Goal: Share content: Share content

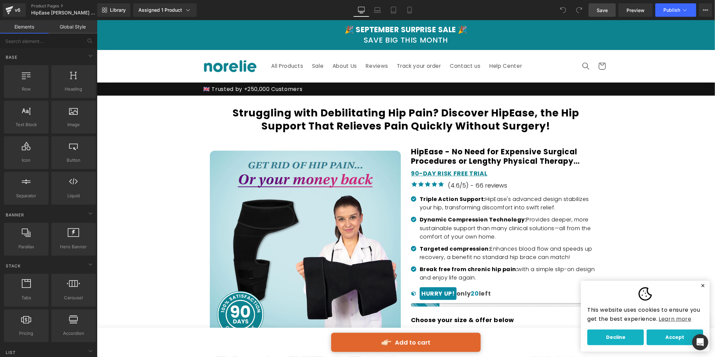
click at [600, 9] on span "Save" at bounding box center [601, 10] width 11 height 7
click at [705, 10] on icon at bounding box center [705, 9] width 5 height 5
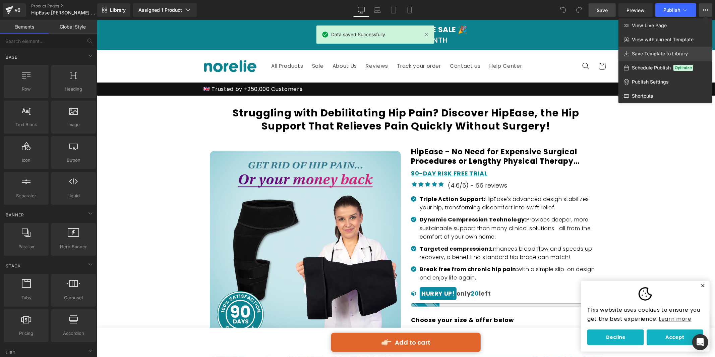
click at [668, 54] on span "Save Template to Library" at bounding box center [660, 54] width 56 height 6
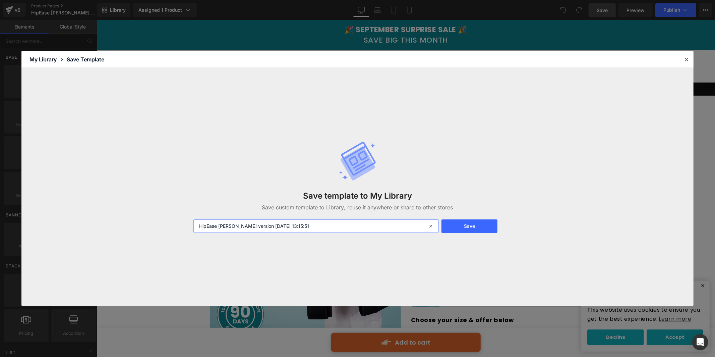
click at [219, 225] on input "HipEase Steve new version 2025-09-03 13:15:51" at bounding box center [315, 225] width 245 height 13
type input "HipEase 2025-09-03 13:15:51"
click at [460, 227] on button "Save" at bounding box center [469, 225] width 56 height 13
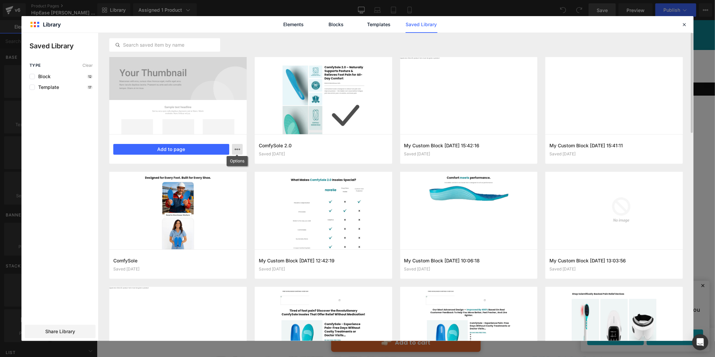
click at [237, 150] on icon "button" at bounding box center [237, 148] width 5 height 5
click at [237, 150] on div at bounding box center [357, 187] width 672 height 308
click at [683, 25] on icon at bounding box center [684, 24] width 6 height 6
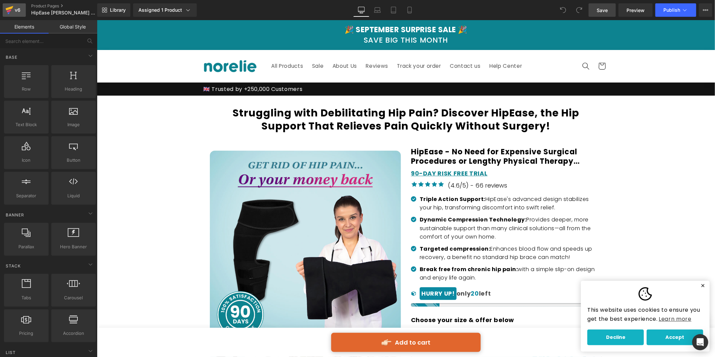
click at [16, 12] on div "v6" at bounding box center [17, 10] width 8 height 9
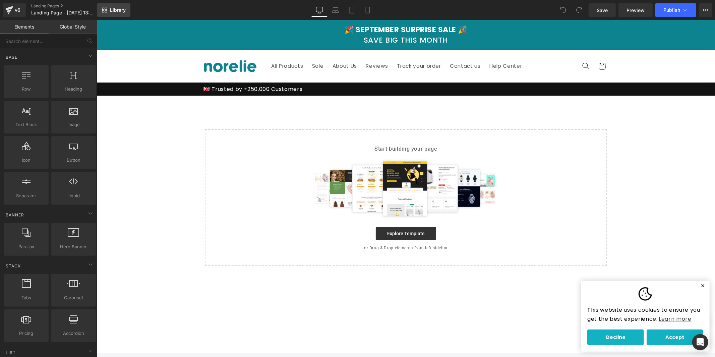
click at [109, 15] on link "Library" at bounding box center [113, 9] width 33 height 13
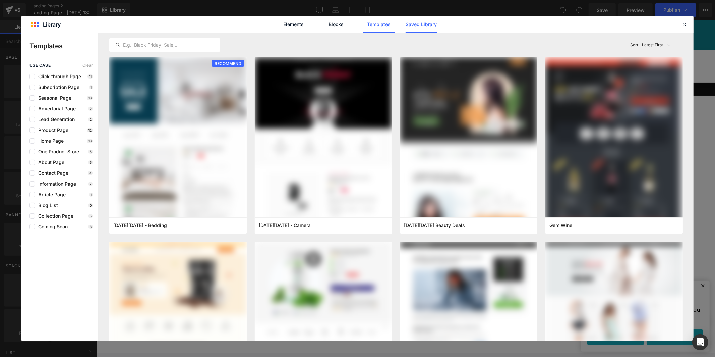
click at [412, 21] on link "Saved Library" at bounding box center [421, 24] width 32 height 17
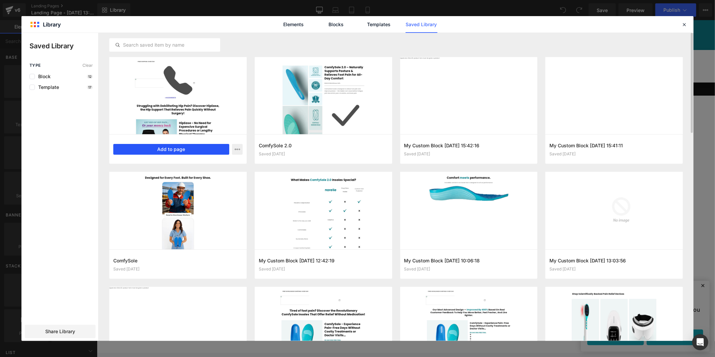
click at [195, 150] on button "Add to page" at bounding box center [171, 149] width 116 height 11
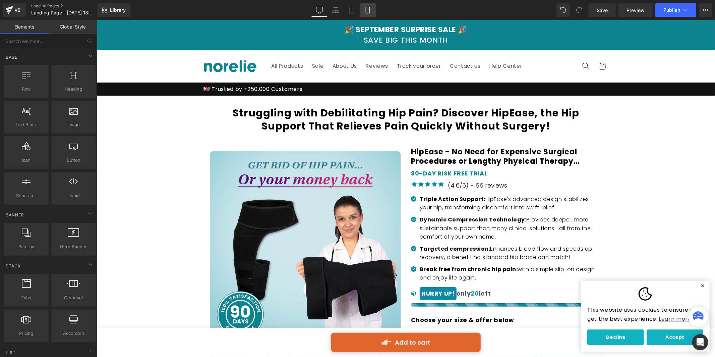
click at [362, 8] on link "Mobile" at bounding box center [368, 9] width 16 height 13
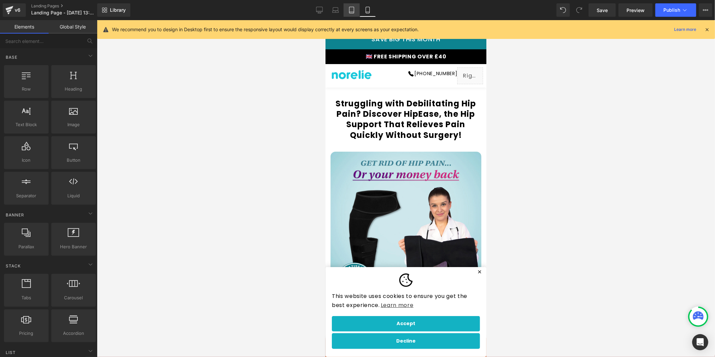
click at [348, 8] on icon at bounding box center [351, 10] width 7 height 7
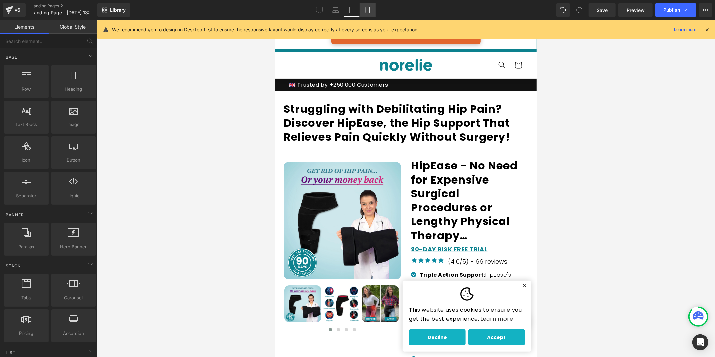
click at [363, 10] on link "Mobile" at bounding box center [368, 9] width 16 height 13
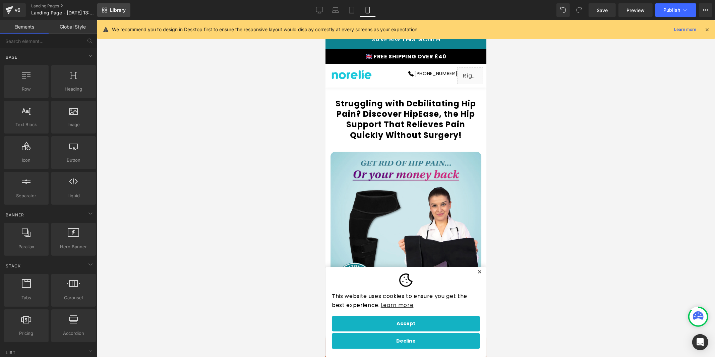
click at [111, 14] on link "Library" at bounding box center [113, 9] width 33 height 13
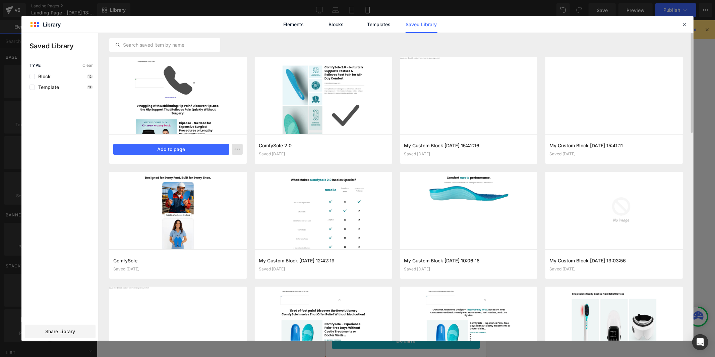
click at [0, 0] on icon "button" at bounding box center [0, 0] width 0 height 0
click at [226, 174] on div "Delete" at bounding box center [204, 178] width 76 height 14
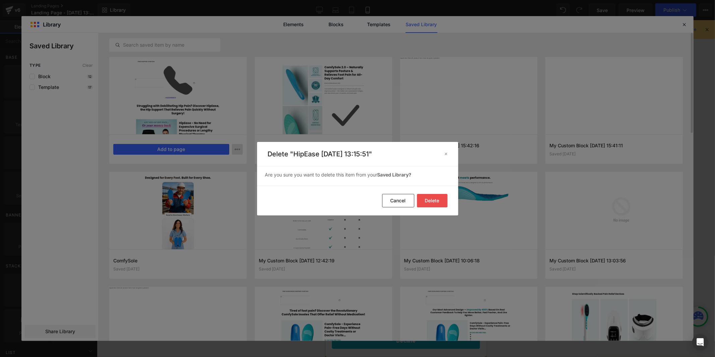
click at [0, 0] on button "Delete" at bounding box center [0, 0] width 0 height 0
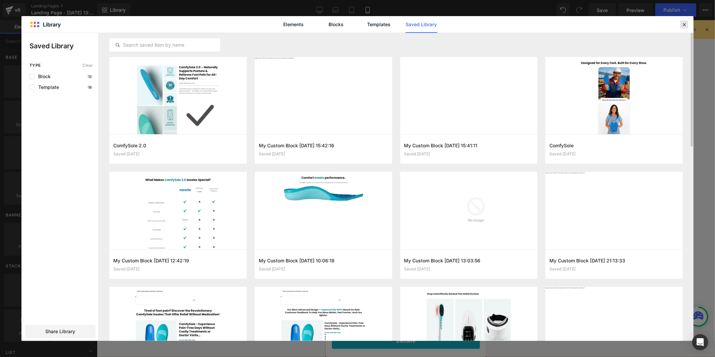
click at [681, 21] on icon at bounding box center [684, 24] width 6 height 6
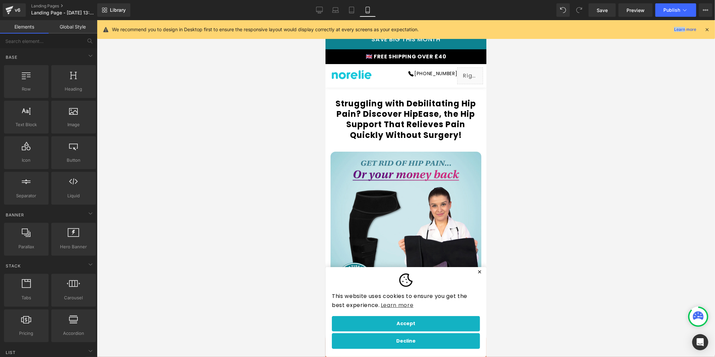
drag, startPoint x: 680, startPoint y: 22, endPoint x: 627, endPoint y: 28, distance: 53.7
click at [680, 22] on div "We recommend you to design in Desktop first to ensure the responsive layout wou…" at bounding box center [406, 29] width 618 height 19
click at [7, 4] on icon at bounding box center [9, 10] width 8 height 17
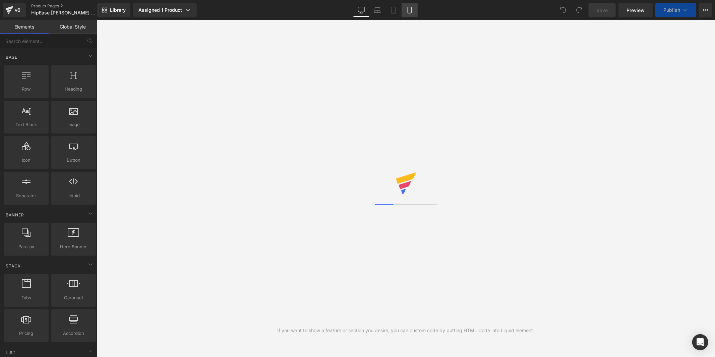
click at [408, 9] on icon at bounding box center [409, 10] width 7 height 7
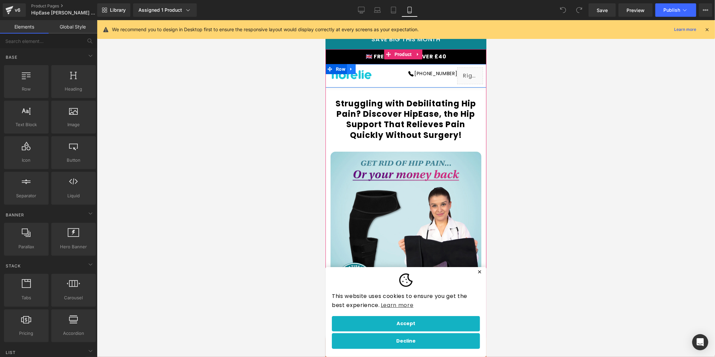
click at [351, 68] on icon at bounding box center [350, 68] width 1 height 3
click at [366, 68] on icon at bounding box center [368, 68] width 5 height 5
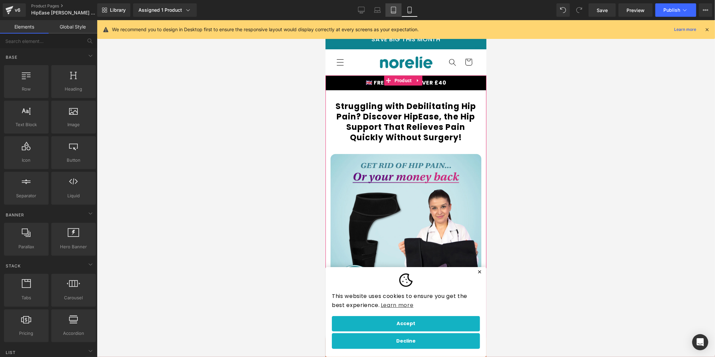
click at [395, 7] on icon at bounding box center [393, 10] width 7 height 7
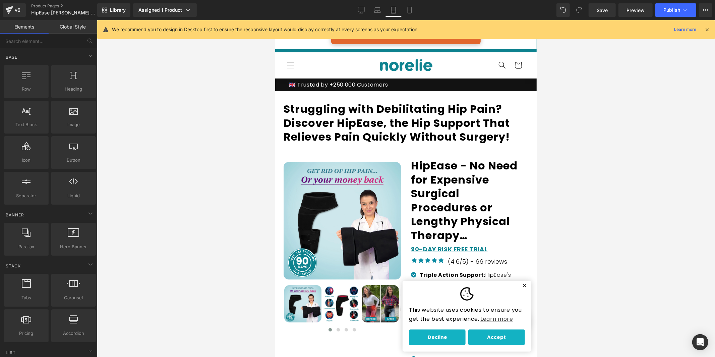
click at [702, 30] on div "We recommend you to design in Desktop first to ensure the responsive layout wou…" at bounding box center [408, 29] width 592 height 8
click at [709, 29] on icon at bounding box center [707, 29] width 6 height 6
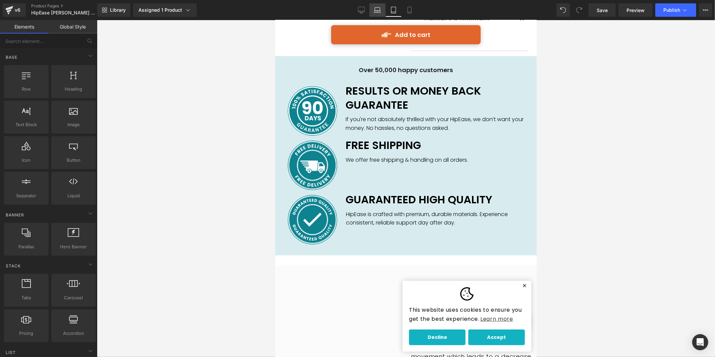
click at [374, 13] on icon at bounding box center [377, 10] width 7 height 7
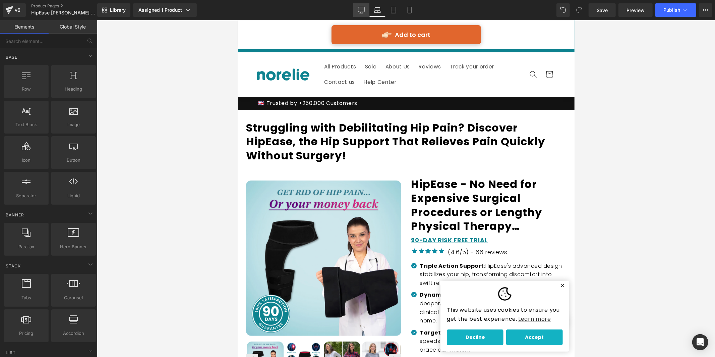
click at [358, 4] on link "Desktop" at bounding box center [361, 9] width 16 height 13
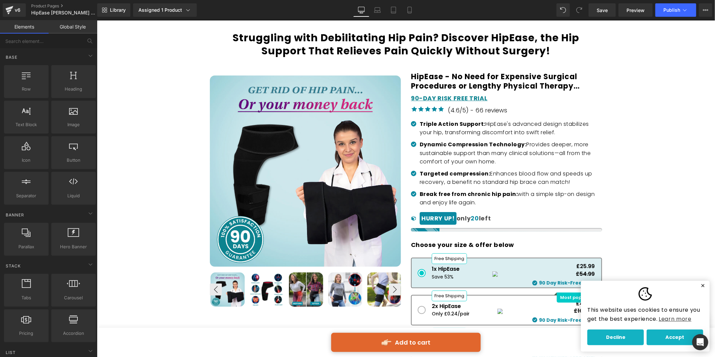
scroll to position [164, 0]
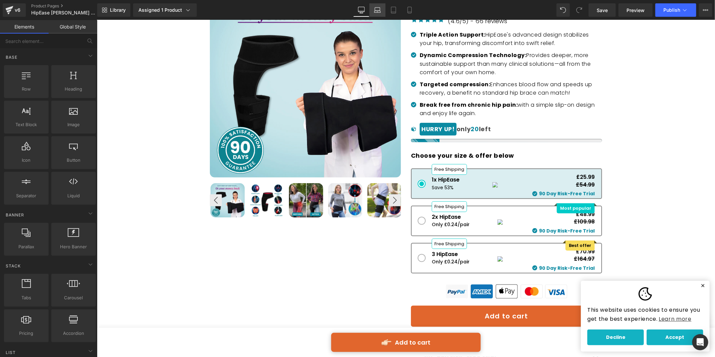
click at [380, 11] on icon at bounding box center [377, 12] width 6 height 2
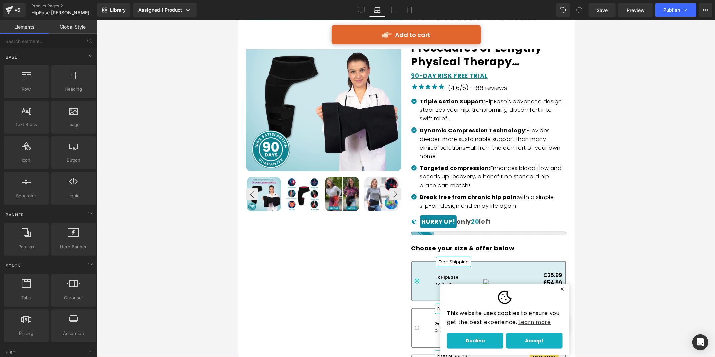
scroll to position [769, 0]
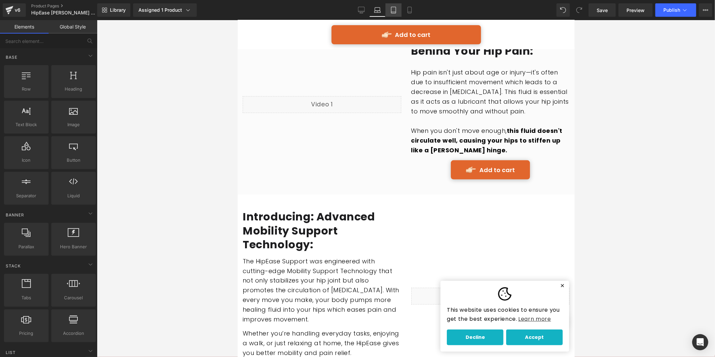
click at [389, 11] on link "Tablet" at bounding box center [393, 9] width 16 height 13
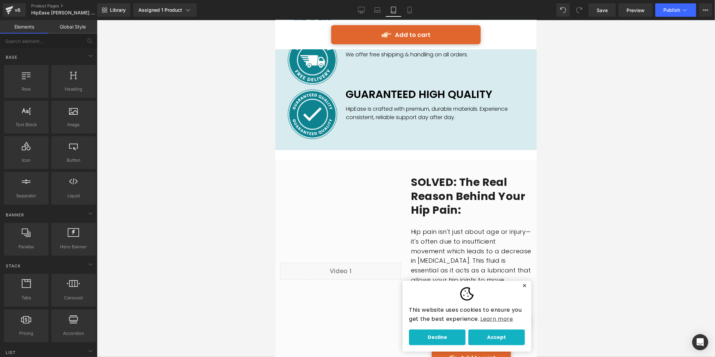
scroll to position [1117, 0]
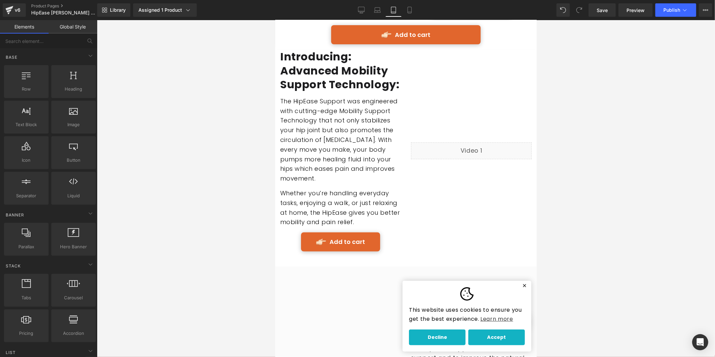
click at [316, 29] on div "Add to cart" at bounding box center [405, 34] width 261 height 19
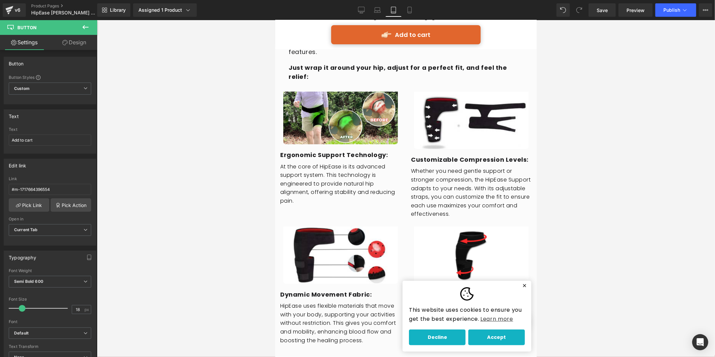
scroll to position [2039, 0]
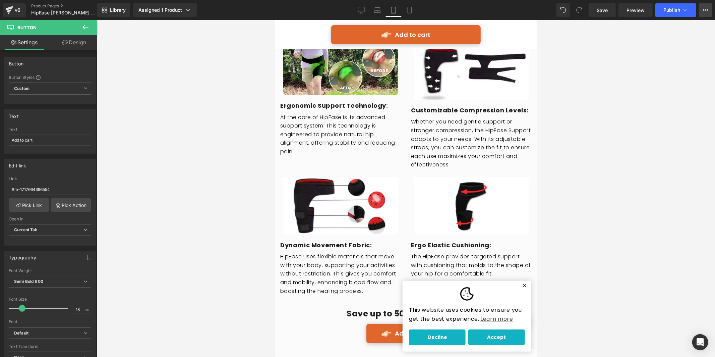
click at [702, 12] on button "View Live Page View with current Template Save Template to Library Schedule Pub…" at bounding box center [705, 9] width 13 height 13
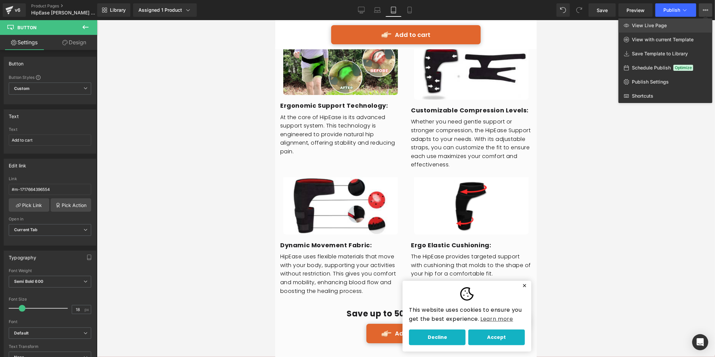
click at [673, 24] on link "View Live Page" at bounding box center [665, 25] width 94 height 14
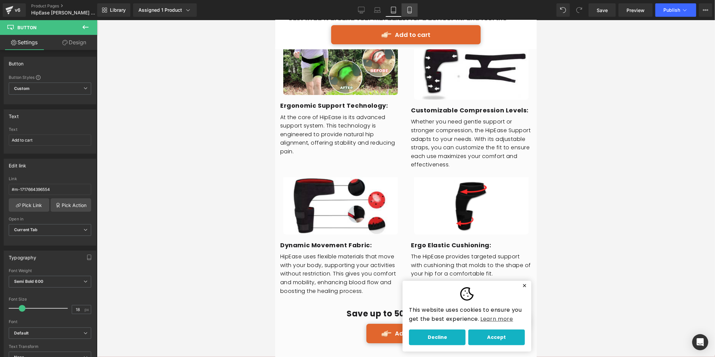
click at [414, 8] on link "Mobile" at bounding box center [409, 9] width 16 height 13
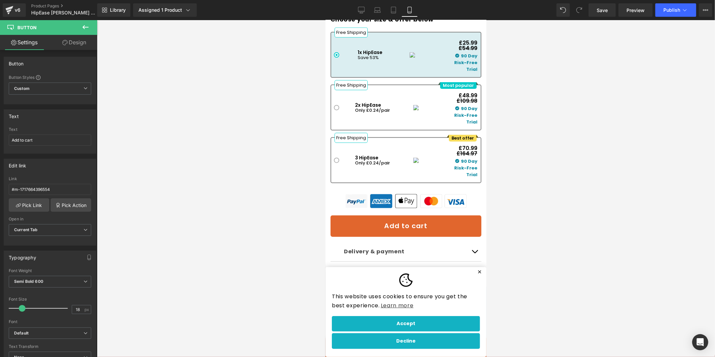
scroll to position [0, 0]
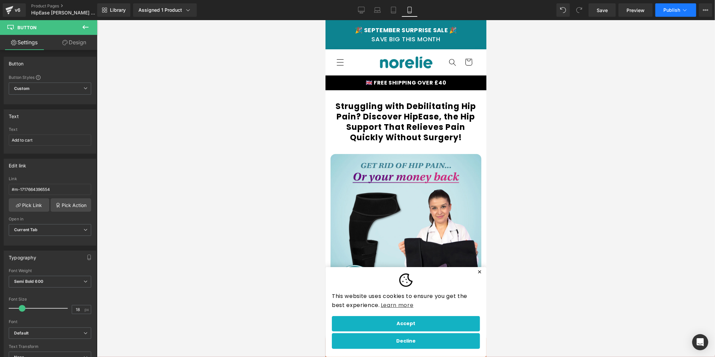
click at [666, 8] on span "Publish" at bounding box center [671, 9] width 17 height 5
click at [375, 11] on icon at bounding box center [377, 10] width 7 height 7
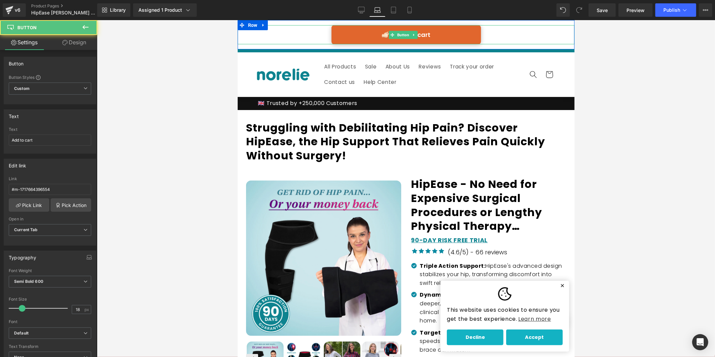
drag, startPoint x: 297, startPoint y: 35, endPoint x: 294, endPoint y: 34, distance: 3.4
click at [297, 35] on div "Add to cart" at bounding box center [405, 34] width 337 height 19
click at [261, 25] on icon at bounding box center [263, 24] width 5 height 5
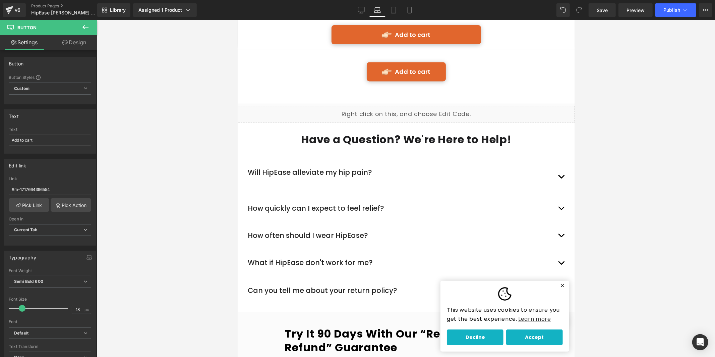
scroll to position [3844, 0]
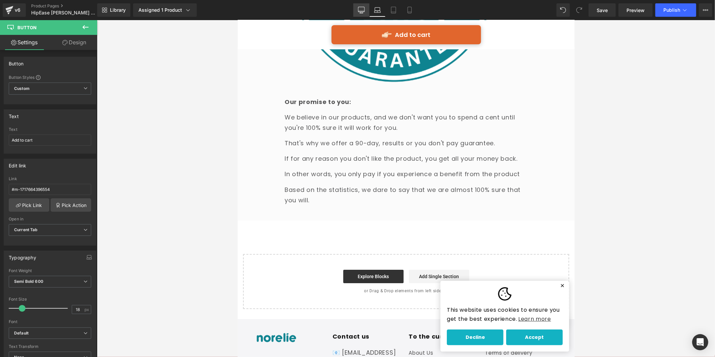
click at [360, 8] on icon at bounding box center [361, 10] width 7 height 7
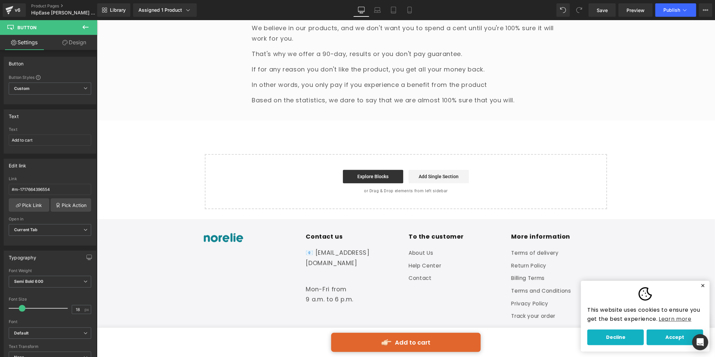
scroll to position [3821, 0]
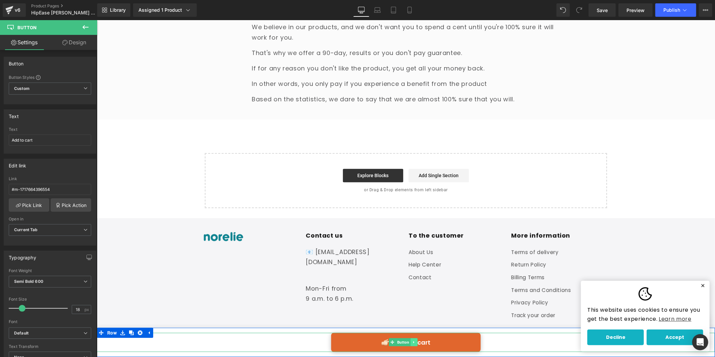
click at [410, 342] on link at bounding box center [413, 341] width 7 height 8
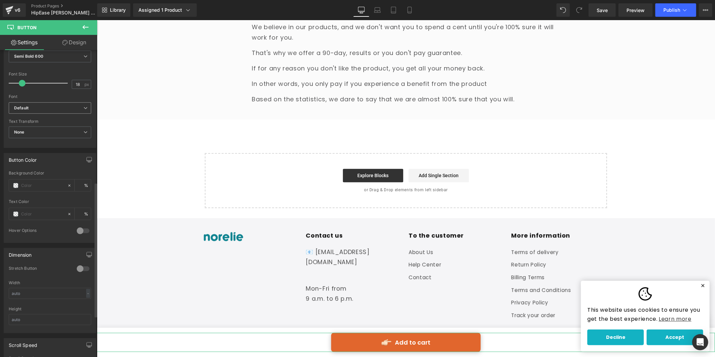
scroll to position [301, 0]
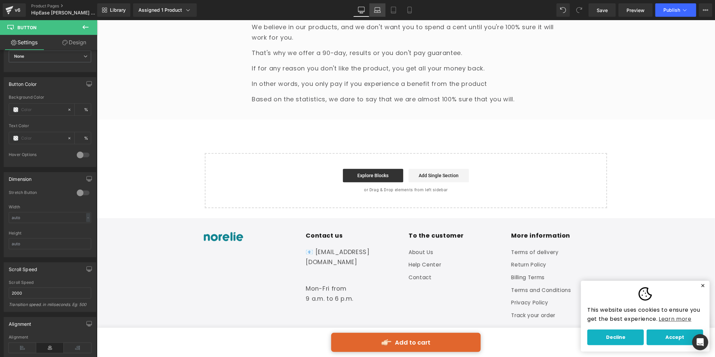
drag, startPoint x: 379, startPoint y: 11, endPoint x: 80, endPoint y: 6, distance: 299.6
click at [379, 11] on icon at bounding box center [377, 10] width 7 height 7
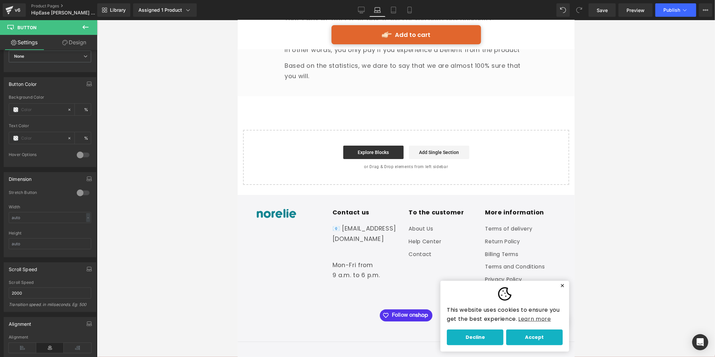
scroll to position [3990, 0]
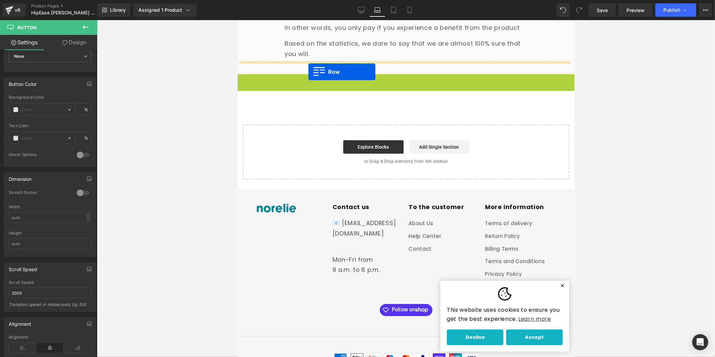
drag, startPoint x: 241, startPoint y: 24, endPoint x: 308, endPoint y: 71, distance: 82.1
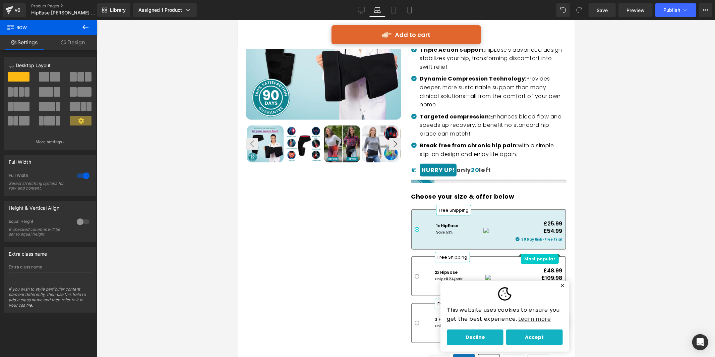
scroll to position [94, 0]
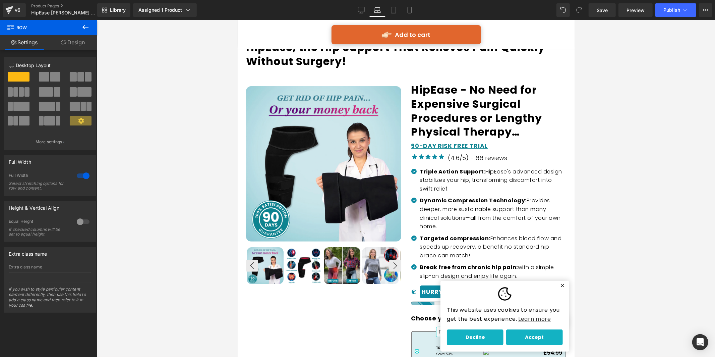
click at [500, 25] on div "Add to cart Button" at bounding box center [405, 34] width 337 height 19
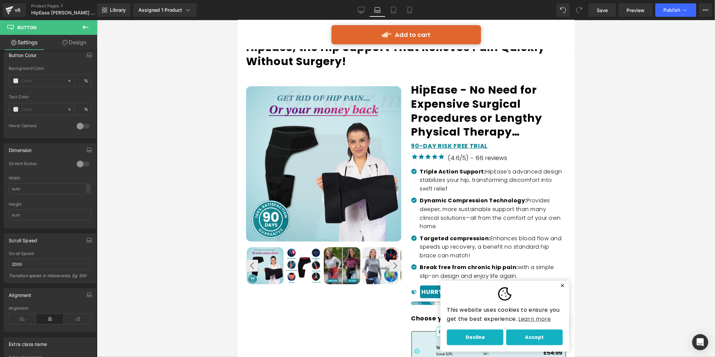
scroll to position [0, 0]
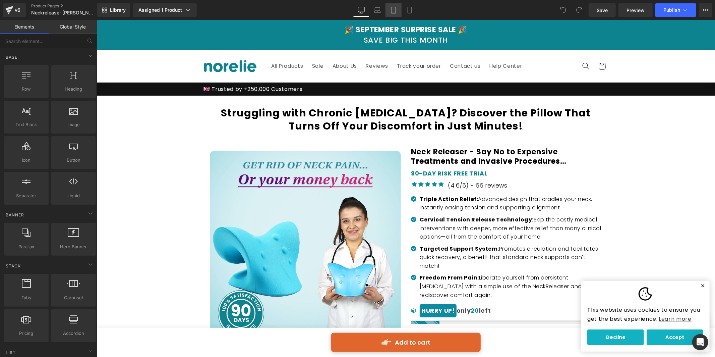
click at [396, 7] on icon at bounding box center [393, 10] width 7 height 7
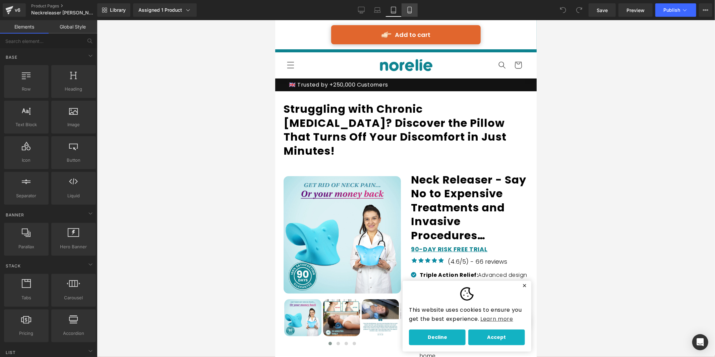
click at [409, 9] on icon at bounding box center [409, 10] width 7 height 7
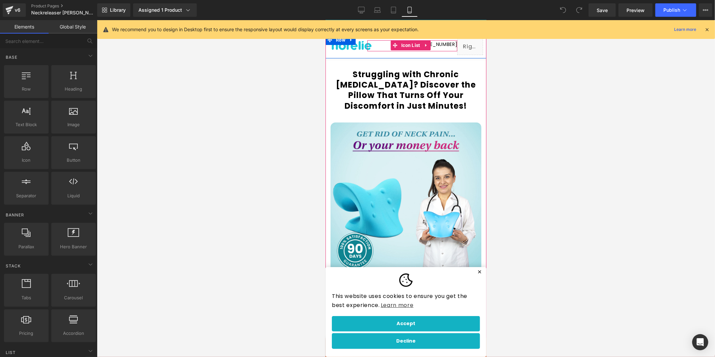
click at [381, 45] on div "Icon +442039668676 Text Block" at bounding box center [412, 45] width 90 height 11
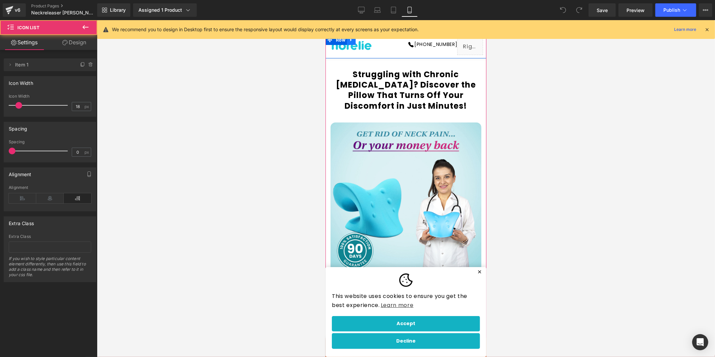
click at [348, 40] on icon at bounding box center [350, 39] width 5 height 5
click at [367, 43] on link at bounding box center [368, 40] width 9 height 10
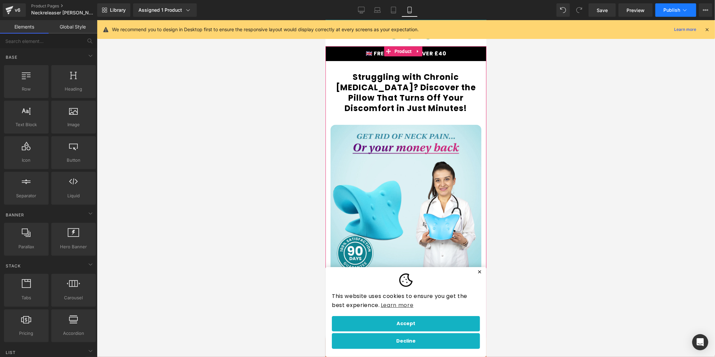
click at [677, 10] on span "Publish" at bounding box center [671, 9] width 17 height 5
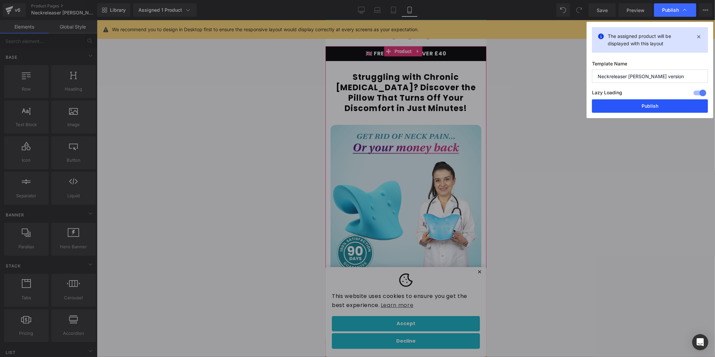
click at [665, 105] on button "Publish" at bounding box center [650, 105] width 116 height 13
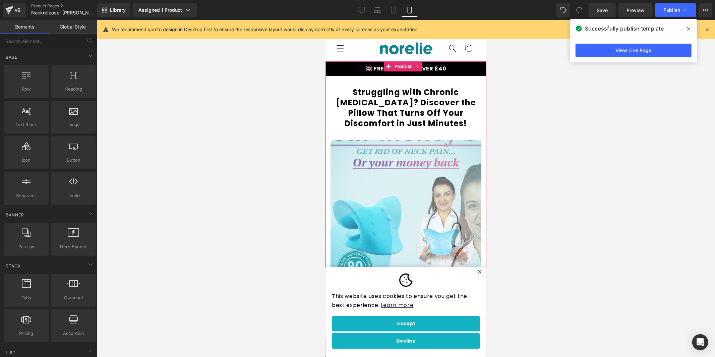
scroll to position [0, 0]
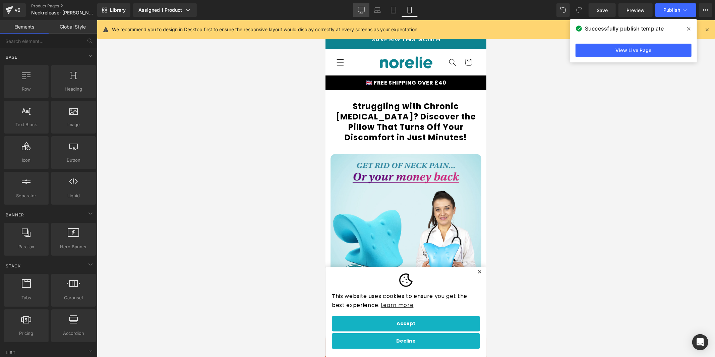
click at [360, 7] on icon at bounding box center [361, 10] width 7 height 7
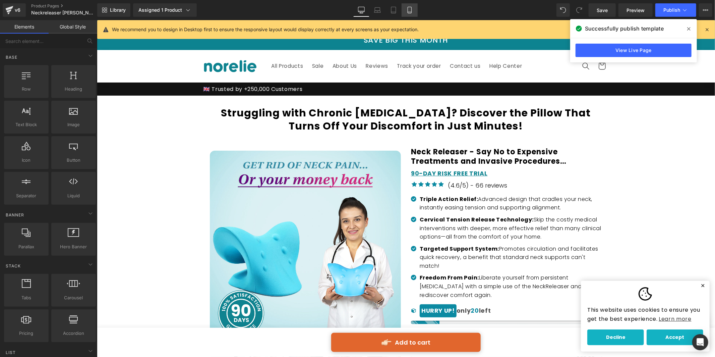
click at [408, 8] on icon at bounding box center [409, 10] width 7 height 7
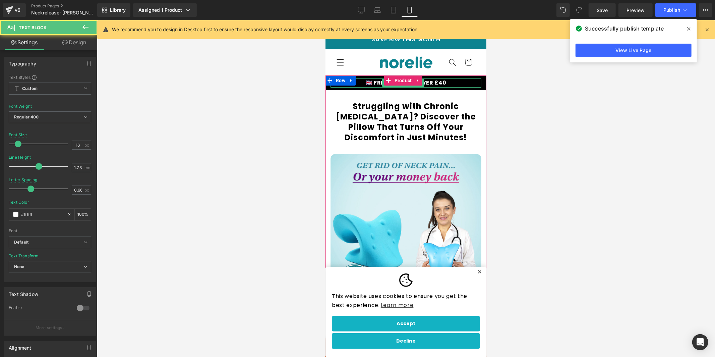
click at [430, 81] on strong "🇬🇧 FREE SHIPPING OVER £40" at bounding box center [405, 82] width 81 height 8
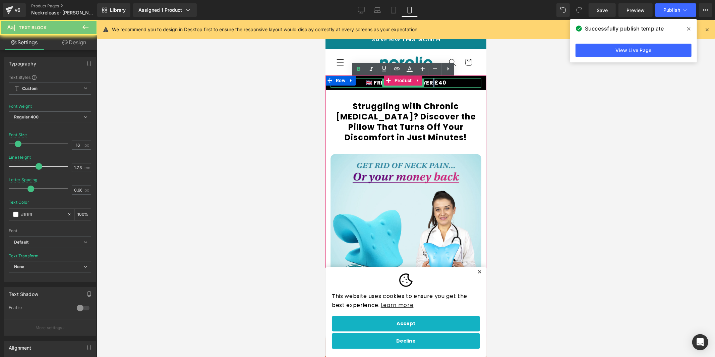
click at [430, 81] on strong "🇬🇧 FREE SHIPPING OVER £40" at bounding box center [405, 82] width 81 height 8
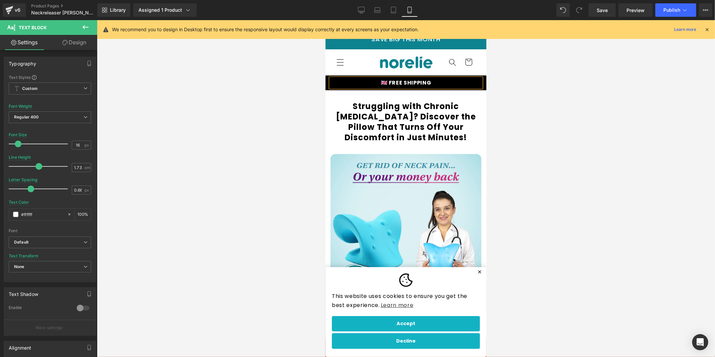
click at [612, 128] on div at bounding box center [406, 188] width 618 height 336
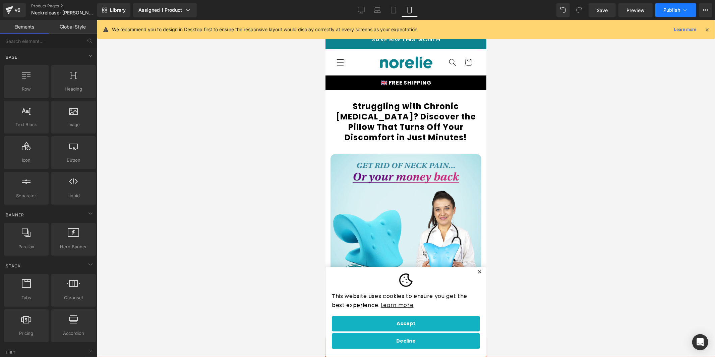
click at [681, 12] on icon at bounding box center [684, 10] width 7 height 7
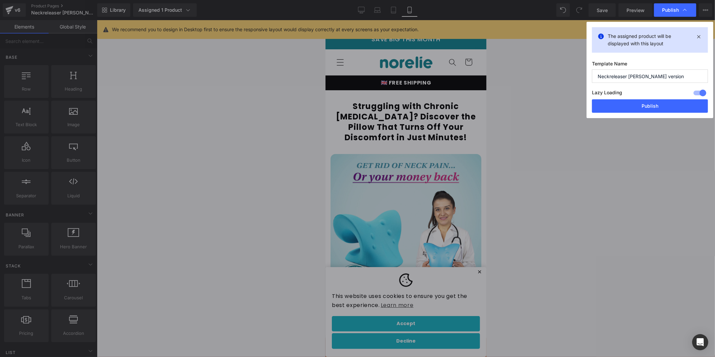
click at [642, 111] on button "Publish" at bounding box center [650, 105] width 116 height 13
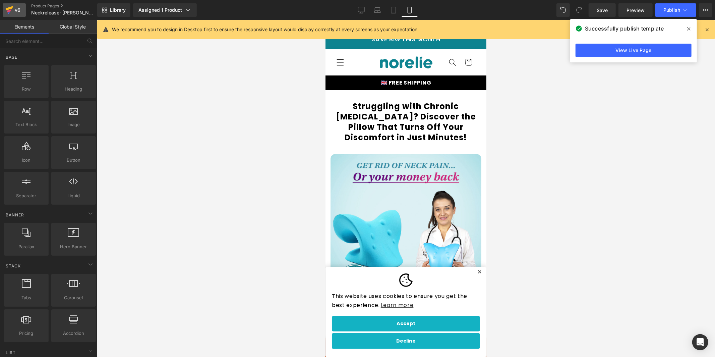
click at [19, 14] on div "v6" at bounding box center [17, 10] width 8 height 9
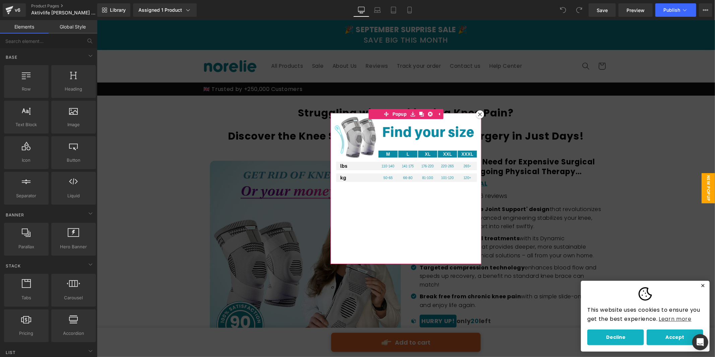
click at [475, 115] on div at bounding box center [479, 114] width 8 height 8
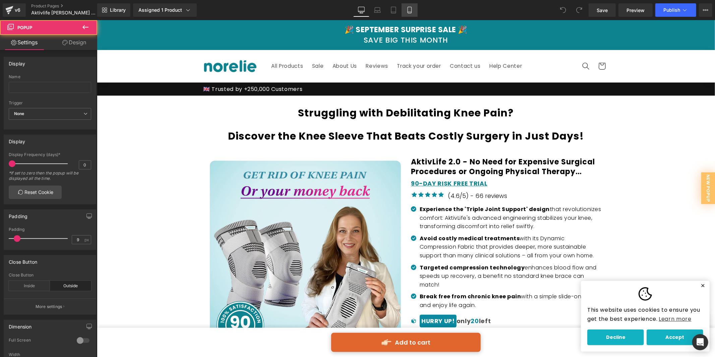
click at [410, 11] on icon at bounding box center [409, 10] width 7 height 7
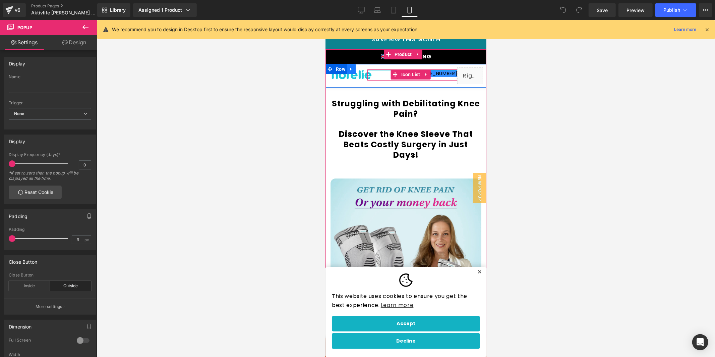
drag, startPoint x: 371, startPoint y: 70, endPoint x: 354, endPoint y: 69, distance: 17.5
click at [371, 70] on div "Icon +44 20 3966 8676 Text Block Icon List" at bounding box center [412, 74] width 90 height 11
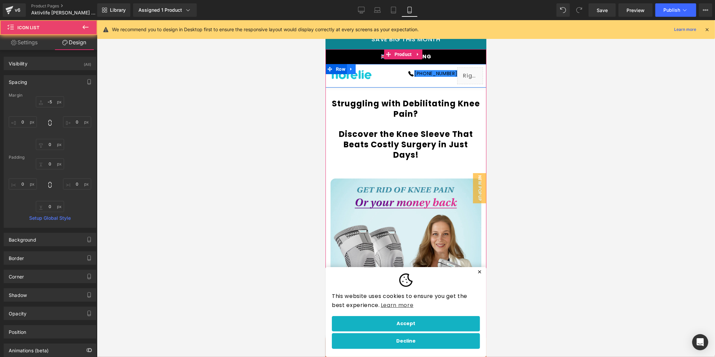
click at [353, 69] on link at bounding box center [350, 69] width 9 height 10
click at [369, 66] on icon at bounding box center [368, 68] width 5 height 5
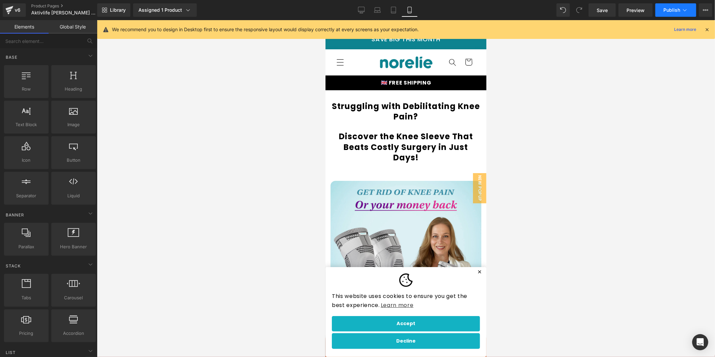
click at [677, 8] on span "Publish" at bounding box center [671, 9] width 17 height 5
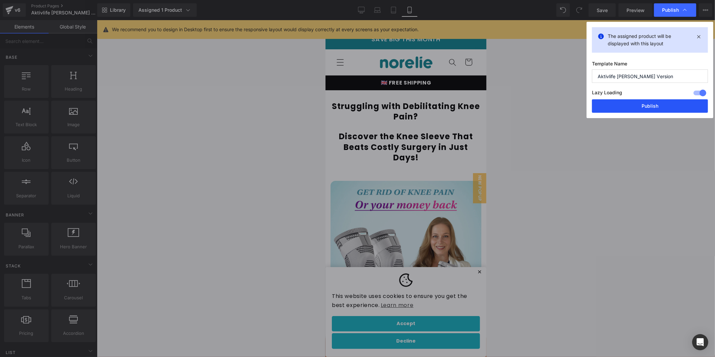
click at [645, 102] on button "Publish" at bounding box center [650, 105] width 116 height 13
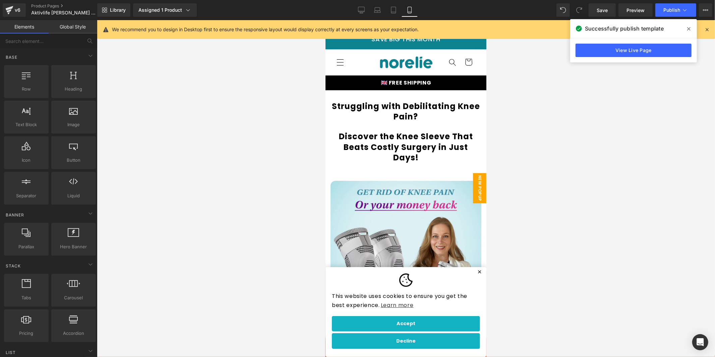
click at [476, 182] on span "New Popup" at bounding box center [478, 188] width 13 height 30
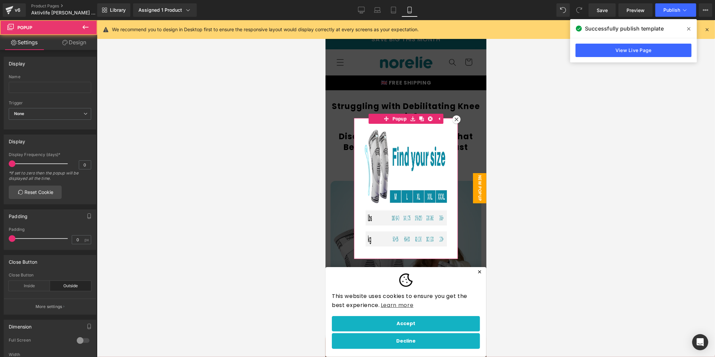
click at [454, 118] on icon at bounding box center [456, 119] width 4 height 4
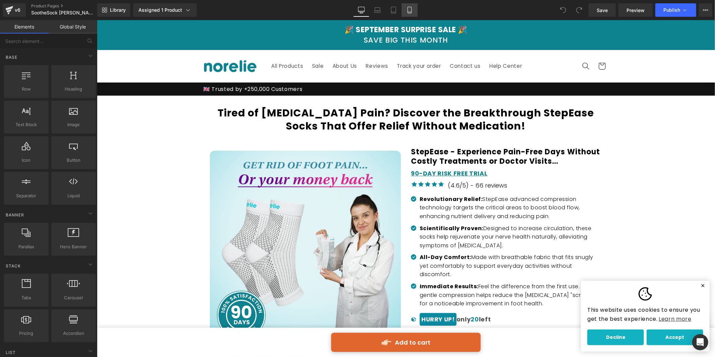
click at [410, 10] on icon at bounding box center [409, 10] width 4 height 6
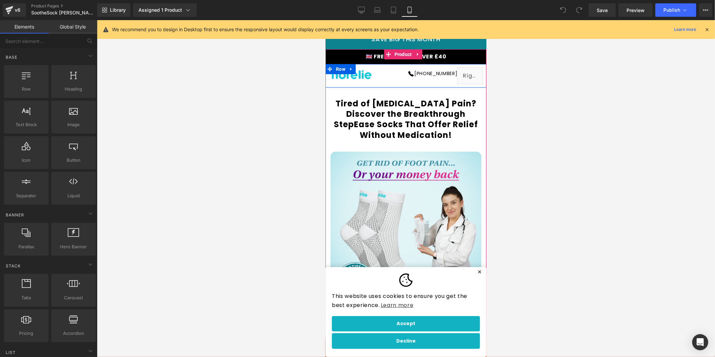
click at [348, 70] on icon at bounding box center [350, 68] width 5 height 5
click at [370, 70] on icon at bounding box center [368, 68] width 5 height 5
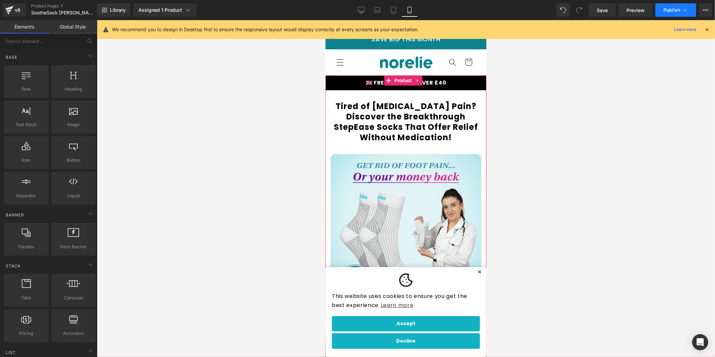
click at [670, 10] on span "Publish" at bounding box center [671, 9] width 17 height 5
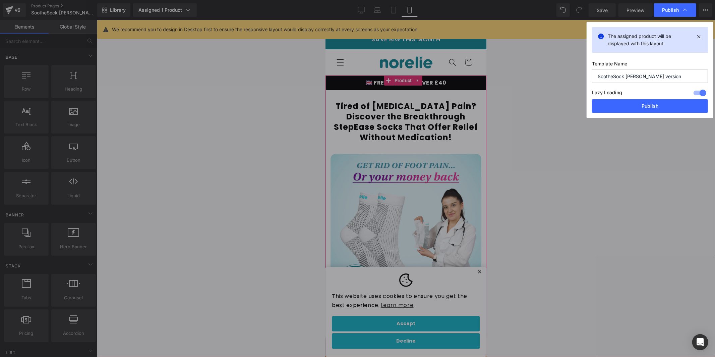
click at [647, 106] on button "Publish" at bounding box center [650, 105] width 116 height 13
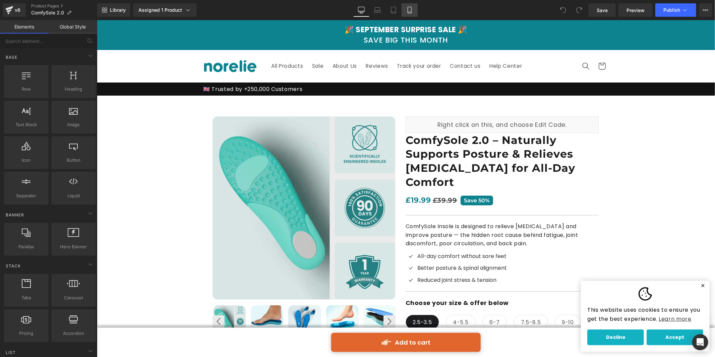
click at [406, 12] on icon at bounding box center [409, 10] width 7 height 7
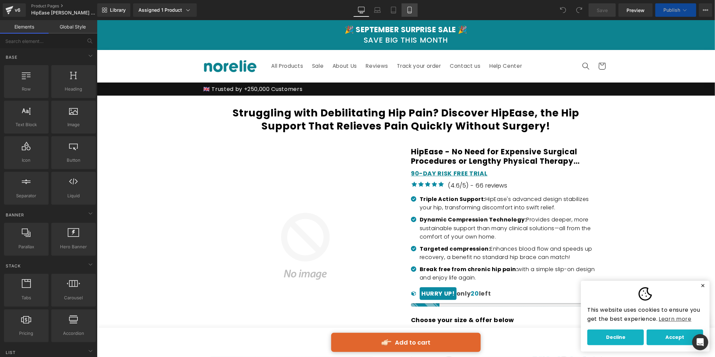
click at [408, 9] on icon at bounding box center [409, 10] width 7 height 7
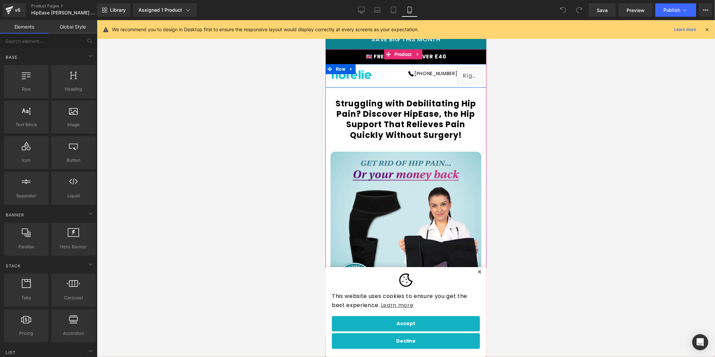
click at [348, 71] on icon at bounding box center [350, 68] width 5 height 5
click at [367, 69] on icon at bounding box center [368, 68] width 5 height 5
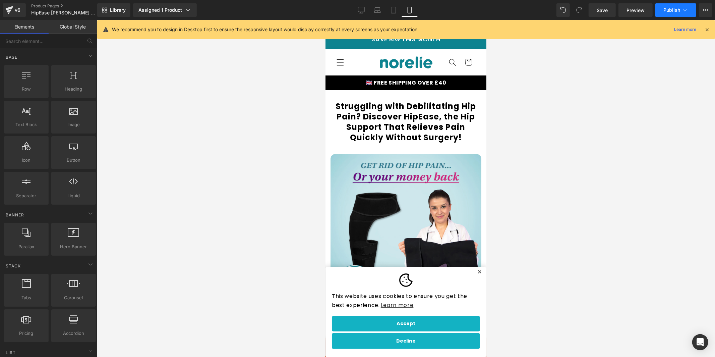
click at [684, 8] on icon at bounding box center [684, 10] width 7 height 7
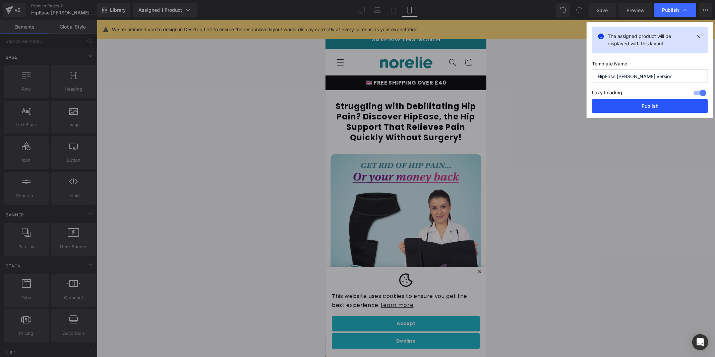
click at [635, 110] on button "Publish" at bounding box center [650, 105] width 116 height 13
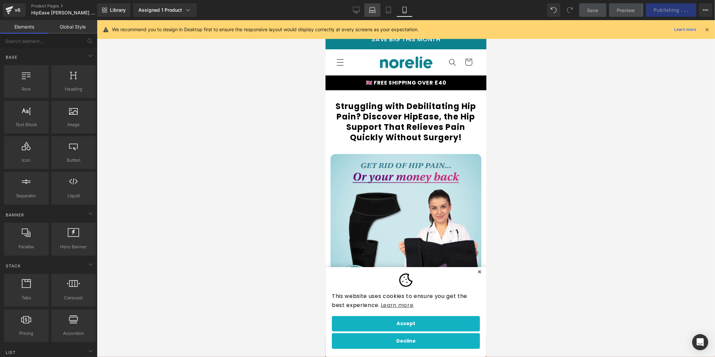
click at [370, 8] on icon at bounding box center [372, 9] width 5 height 3
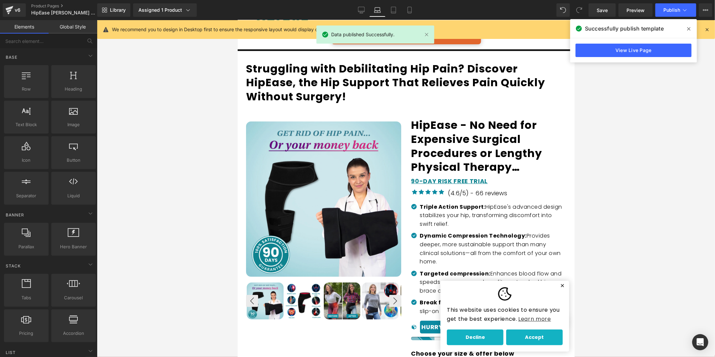
scroll to position [180, 0]
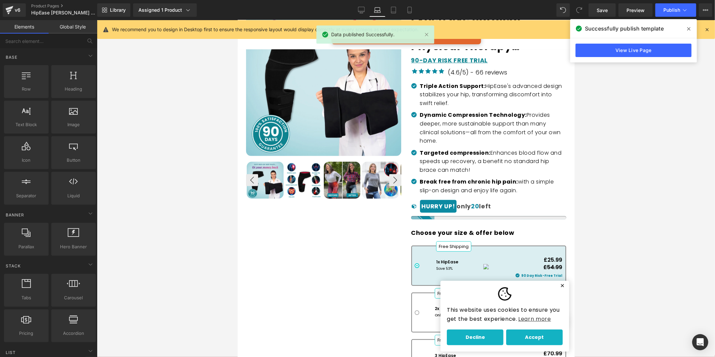
click at [712, 31] on div "We recommend you to design in Desktop first to ensure the responsive layout wou…" at bounding box center [406, 29] width 618 height 19
drag, startPoint x: 710, startPoint y: 30, endPoint x: 701, endPoint y: 28, distance: 9.3
click at [709, 30] on div "We recommend you to design in Desktop first to ensure the responsive layout wou…" at bounding box center [406, 29] width 618 height 19
click at [694, 27] on div "Successfully publish template View Live Page" at bounding box center [633, 40] width 127 height 43
click at [691, 27] on span at bounding box center [688, 28] width 11 height 11
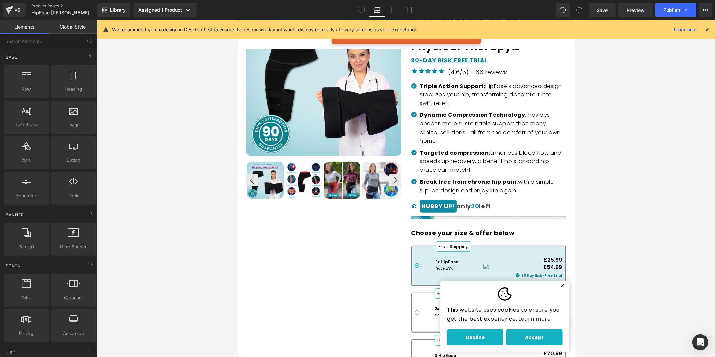
click at [705, 30] on icon at bounding box center [707, 29] width 6 height 6
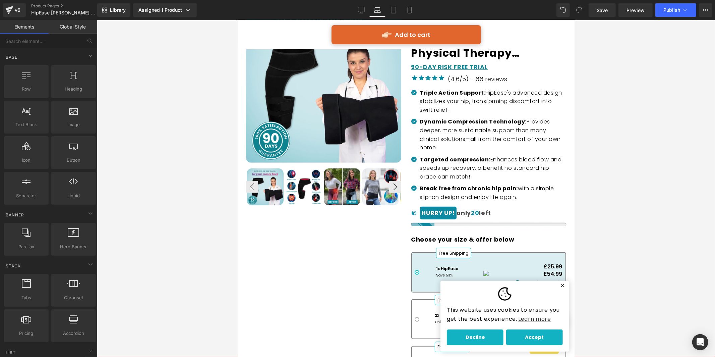
scroll to position [173, 0]
click at [406, 10] on icon at bounding box center [409, 10] width 7 height 7
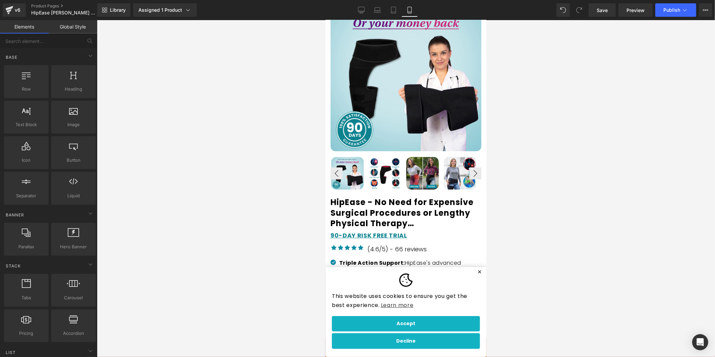
scroll to position [0, 0]
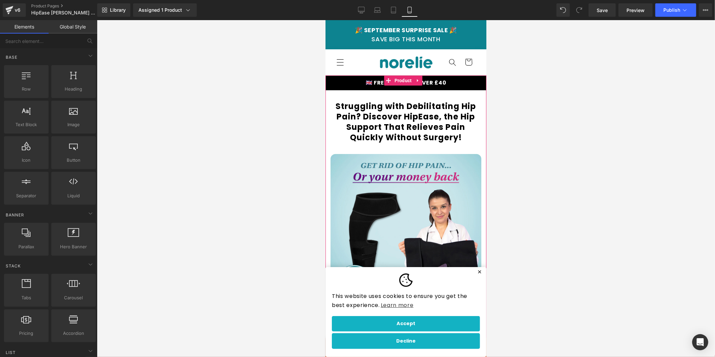
click at [436, 81] on strong "🇬🇧 FREE SHIPPING OVER £40" at bounding box center [405, 82] width 81 height 8
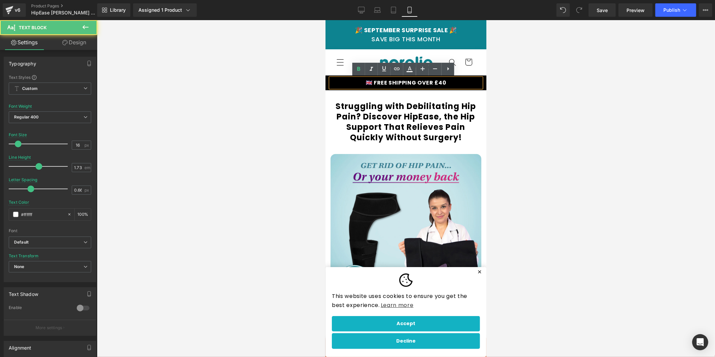
click at [434, 81] on strong "🇬🇧 FREE SHIPPING OVER £40" at bounding box center [405, 82] width 81 height 8
drag, startPoint x: 414, startPoint y: 83, endPoint x: 429, endPoint y: 85, distance: 15.2
click at [414, 83] on strong "🇬🇧 FREE SHIPPING OVER £40" at bounding box center [405, 82] width 81 height 8
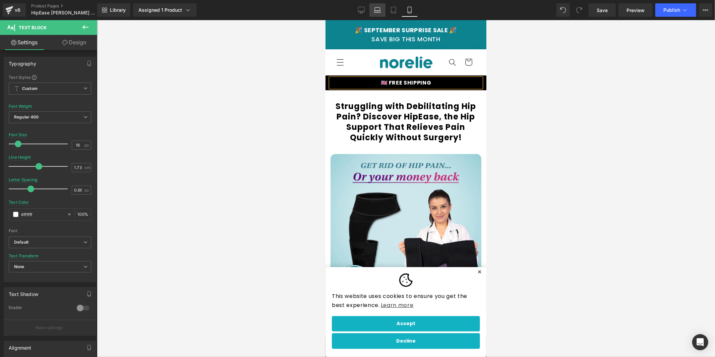
click at [377, 9] on icon at bounding box center [377, 10] width 7 height 7
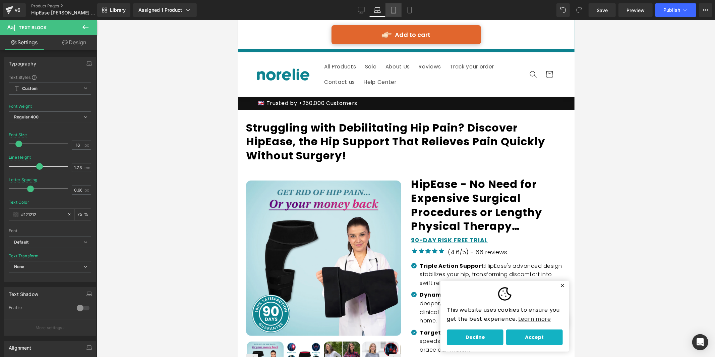
click at [389, 9] on link "Tablet" at bounding box center [393, 9] width 16 height 13
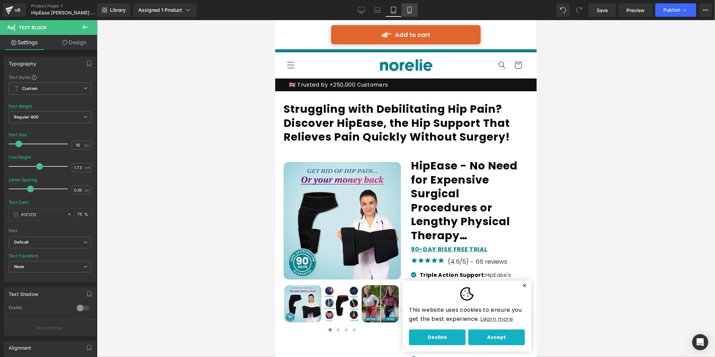
click at [408, 9] on icon at bounding box center [409, 10] width 7 height 7
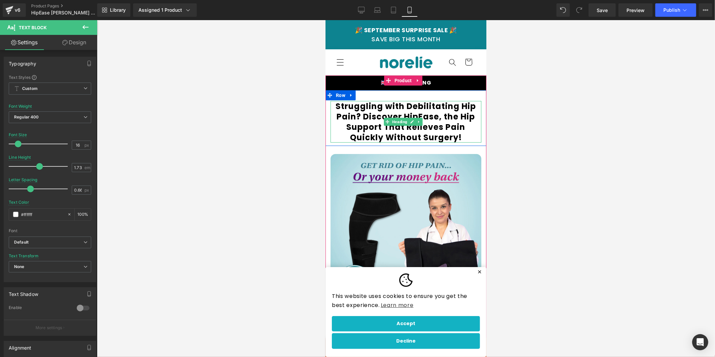
scroll to position [1, 0]
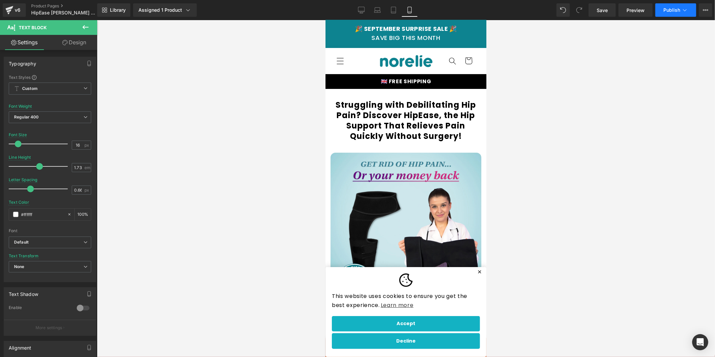
click at [683, 10] on icon at bounding box center [684, 10] width 7 height 7
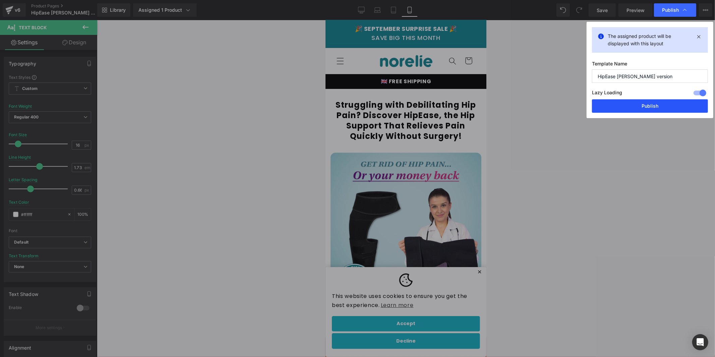
click at [660, 107] on button "Publish" at bounding box center [650, 105] width 116 height 13
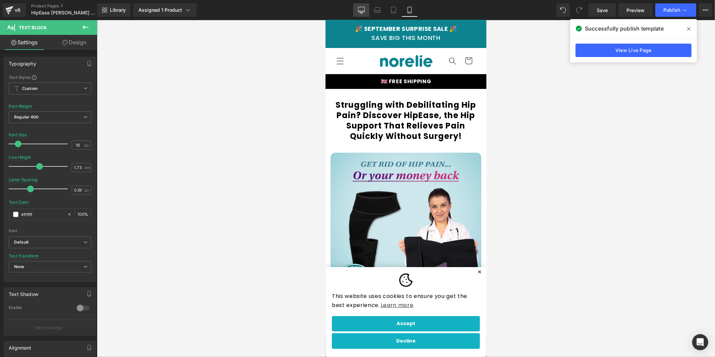
click at [361, 12] on icon at bounding box center [361, 10] width 7 height 7
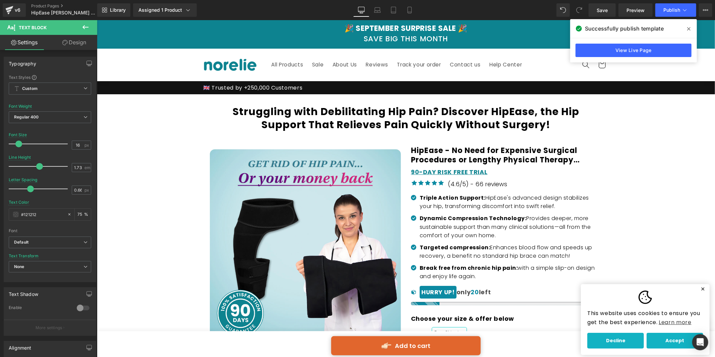
scroll to position [0, 0]
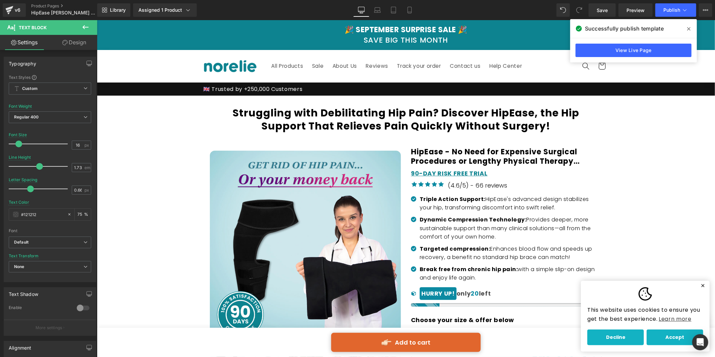
click at [689, 27] on icon at bounding box center [688, 28] width 3 height 5
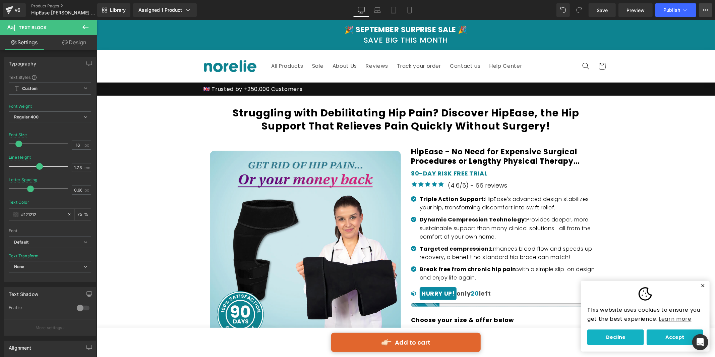
click at [709, 11] on button "View Live Page View with current Template Save Template to Library Schedule Pub…" at bounding box center [705, 9] width 13 height 13
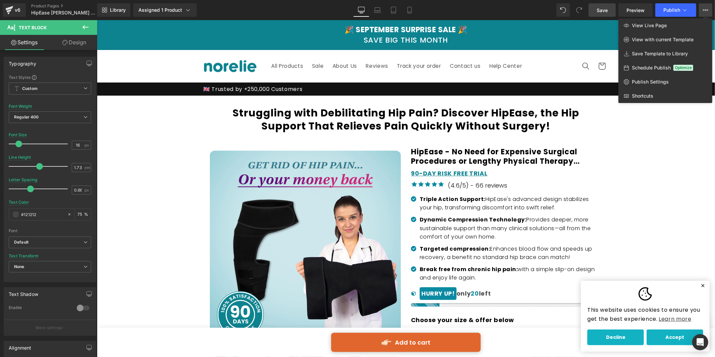
click at [609, 6] on link "Save" at bounding box center [601, 9] width 27 height 13
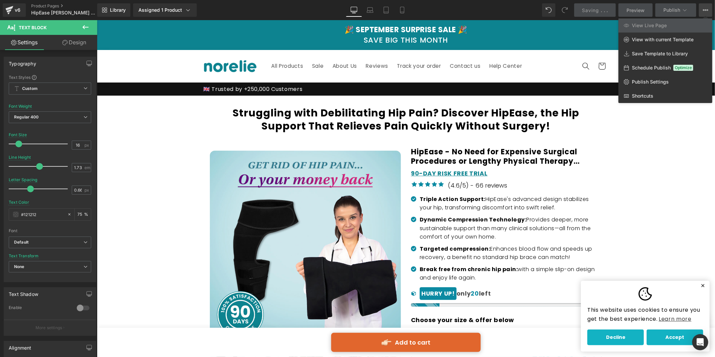
click at [698, 284] on div at bounding box center [406, 188] width 618 height 336
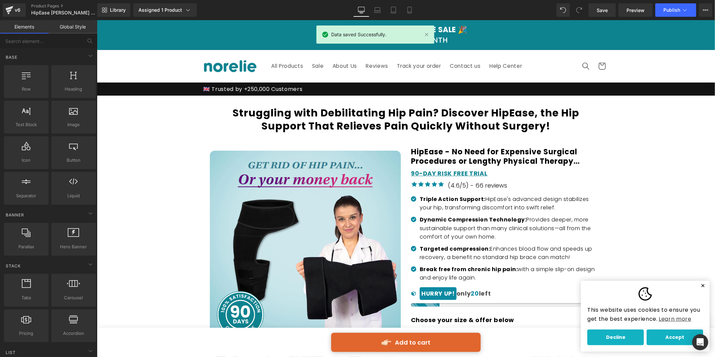
click at [698, 284] on button "✕" at bounding box center [702, 285] width 8 height 5
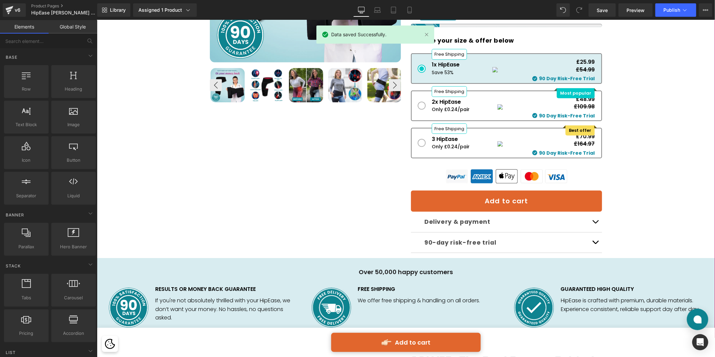
scroll to position [161, 0]
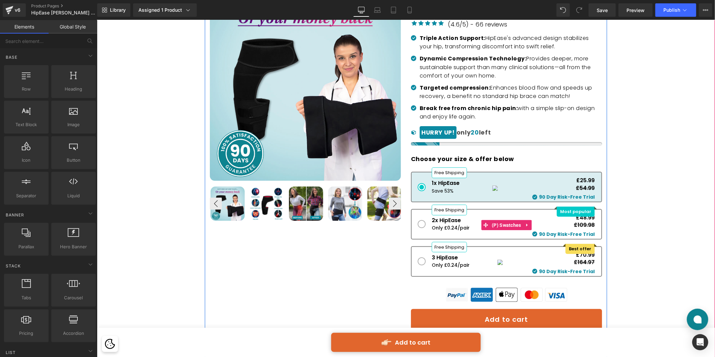
click at [582, 178] on div "£25.99" at bounding box center [585, 179] width 18 height 7
click at [583, 178] on div "£25.99" at bounding box center [585, 179] width 18 height 7
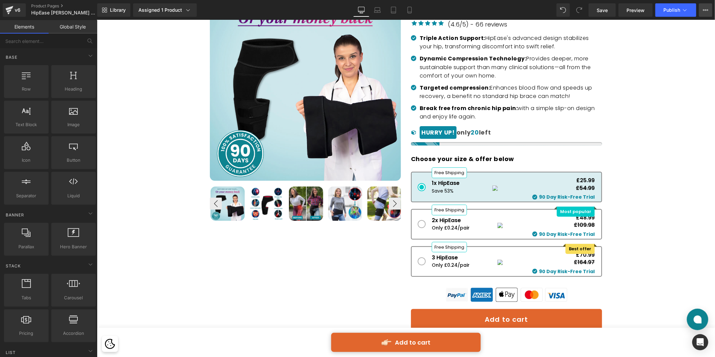
click at [709, 8] on button "View Live Page View with current Template Save Template to Library Schedule Pub…" at bounding box center [705, 9] width 13 height 13
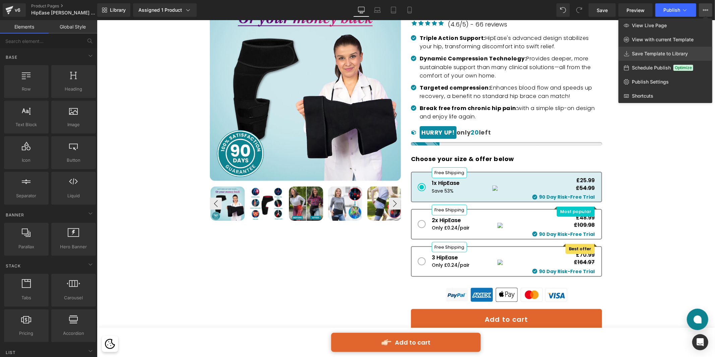
click at [656, 51] on span "Save Template to Library" at bounding box center [660, 54] width 56 height 6
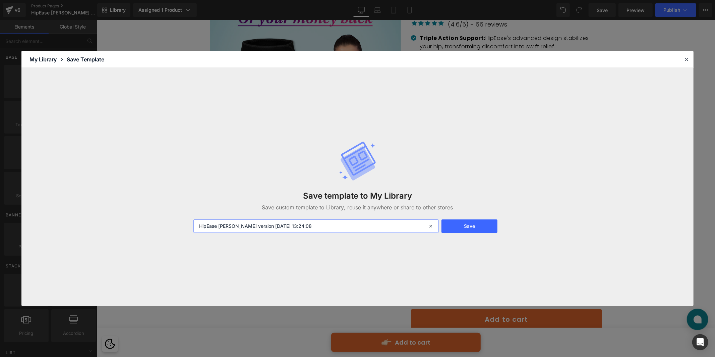
click at [224, 228] on input "HipEase Steve new version 2025-09-03 13:24:08" at bounding box center [315, 225] width 245 height 13
type input "HipEase UK [DATE] 13:24:08"
click at [471, 225] on button "Save" at bounding box center [469, 225] width 56 height 13
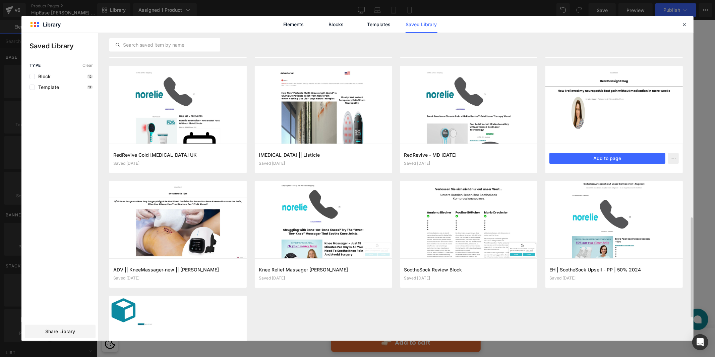
scroll to position [591, 0]
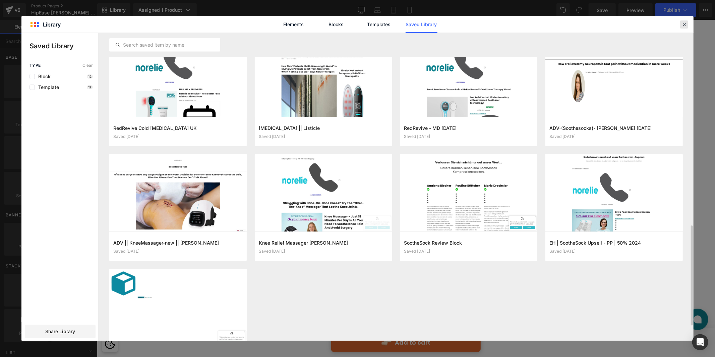
click at [683, 22] on icon at bounding box center [684, 24] width 6 height 6
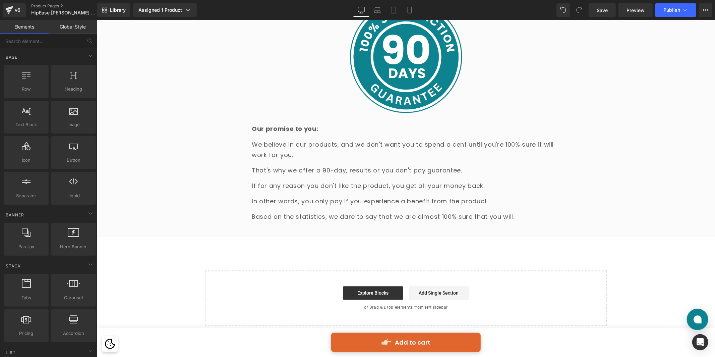
scroll to position [3821, 0]
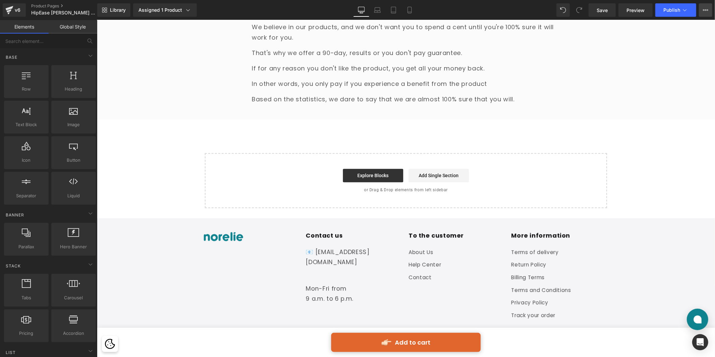
click at [707, 12] on icon at bounding box center [705, 9] width 5 height 5
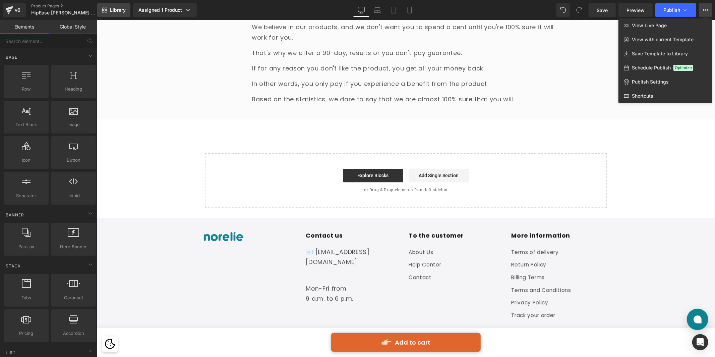
click at [119, 7] on span "Library" at bounding box center [118, 10] width 16 height 6
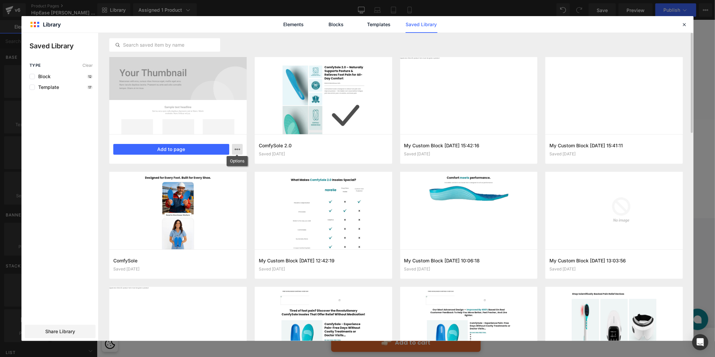
click at [240, 148] on button "button" at bounding box center [237, 149] width 11 height 11
click at [240, 148] on div at bounding box center [357, 187] width 672 height 308
click at [66, 327] on div "Share Library" at bounding box center [60, 330] width 71 height 13
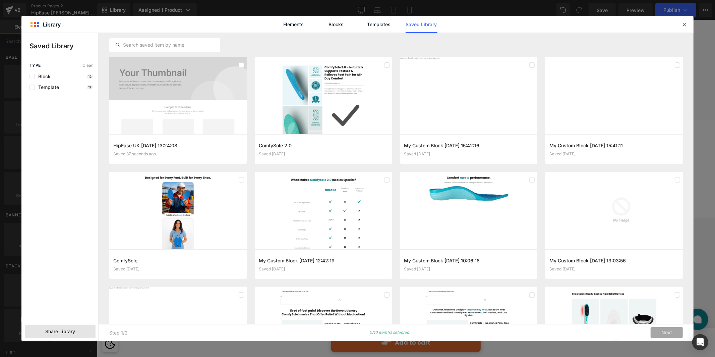
click at [68, 334] on span "Share Library" at bounding box center [60, 331] width 30 height 7
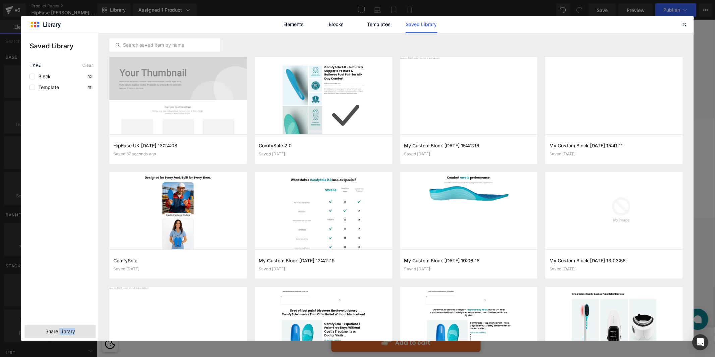
click at [68, 334] on span "Share Library" at bounding box center [60, 331] width 30 height 7
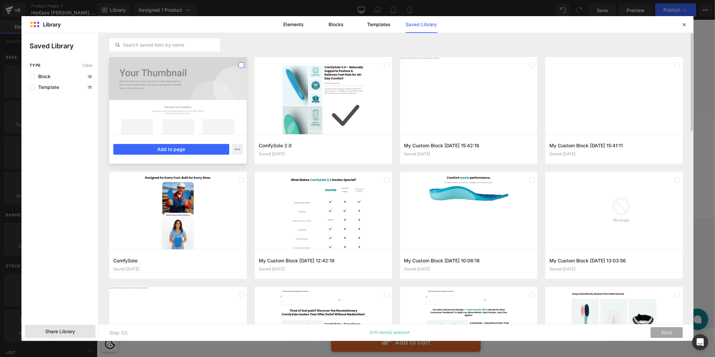
click at [241, 66] on label at bounding box center [241, 64] width 5 height 5
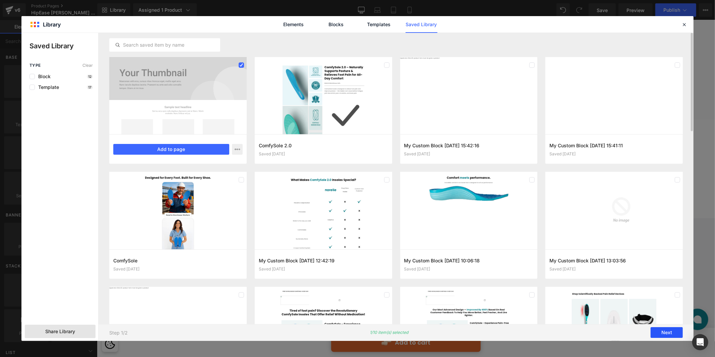
click at [673, 329] on button "Next" at bounding box center [666, 332] width 32 height 11
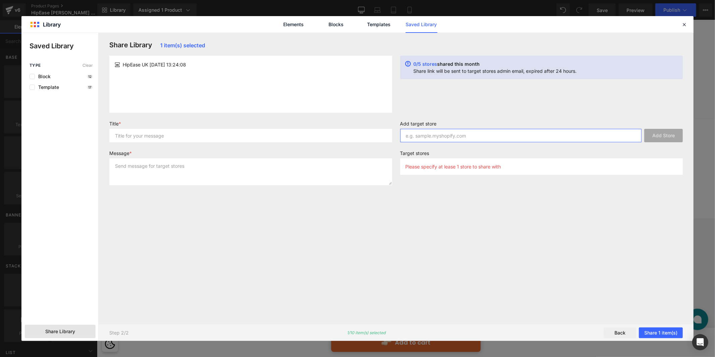
click at [424, 133] on input "text" at bounding box center [521, 135] width 242 height 13
paste input "[DOMAIN_NAME]"
type input "[DOMAIN_NAME]"
click at [660, 137] on button "Add Store" at bounding box center [663, 135] width 39 height 13
click at [203, 135] on input "text" at bounding box center [250, 135] width 283 height 13
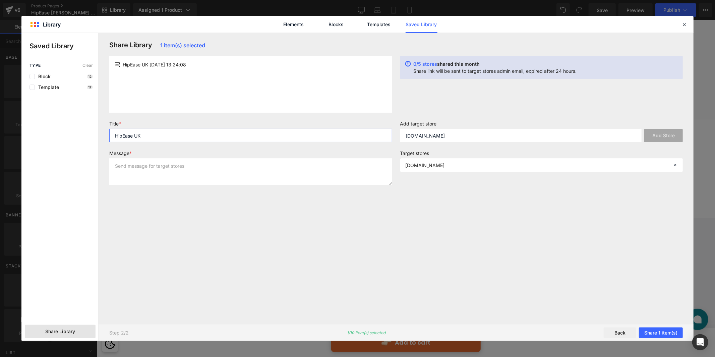
type input "HipEase UK"
click at [251, 166] on textarea at bounding box center [250, 171] width 283 height 27
type textarea "H"
type textarea "HipEase PDP UK"
click at [686, 26] on icon at bounding box center [684, 24] width 6 height 6
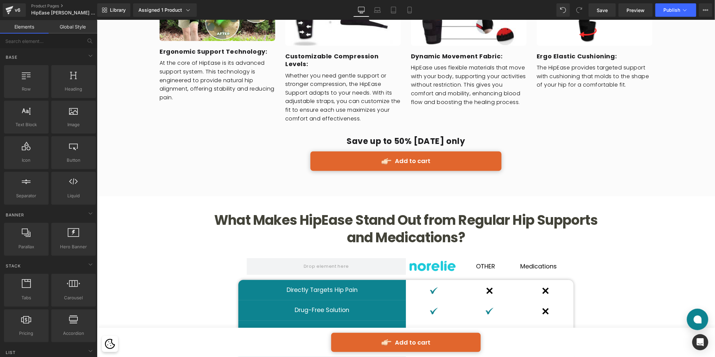
scroll to position [1407, 0]
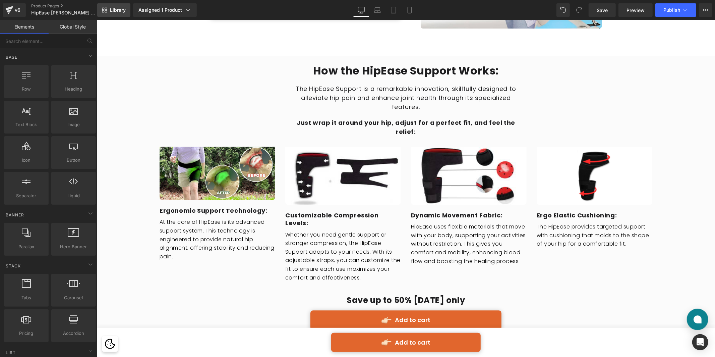
click at [102, 9] on icon at bounding box center [104, 9] width 5 height 5
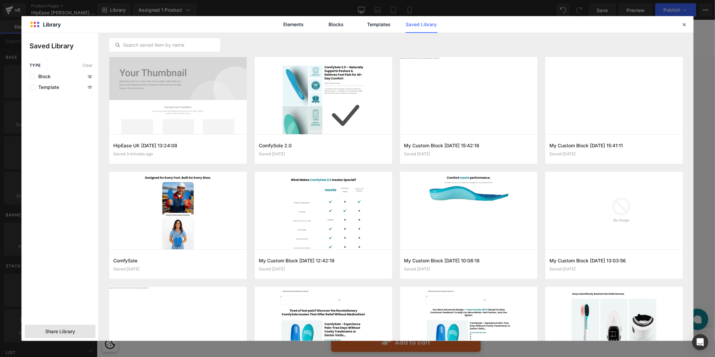
click at [56, 335] on div "Share Library" at bounding box center [60, 330] width 71 height 13
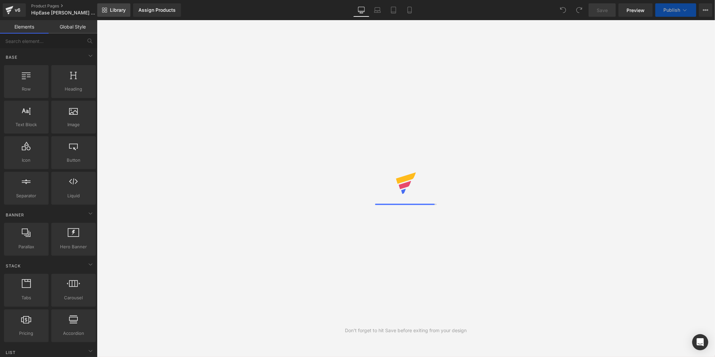
click at [117, 14] on link "Library" at bounding box center [113, 9] width 33 height 13
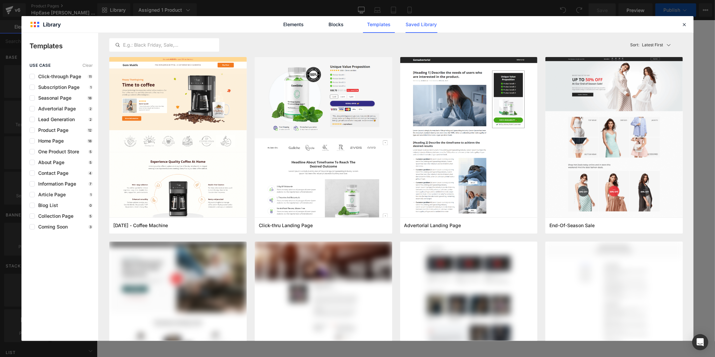
click at [0, 0] on link "Saved Library" at bounding box center [0, 0] width 0 height 0
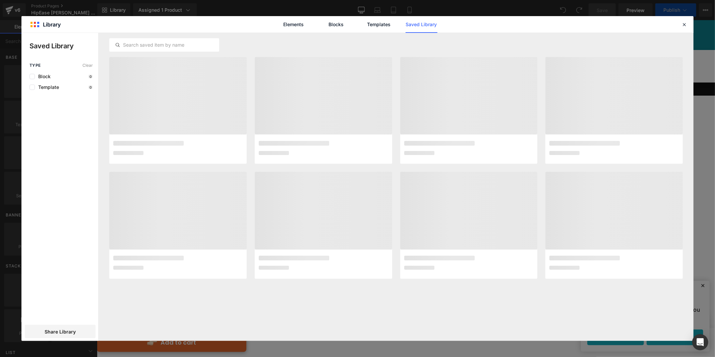
click at [0, 0] on link "Saved Library" at bounding box center [0, 0] width 0 height 0
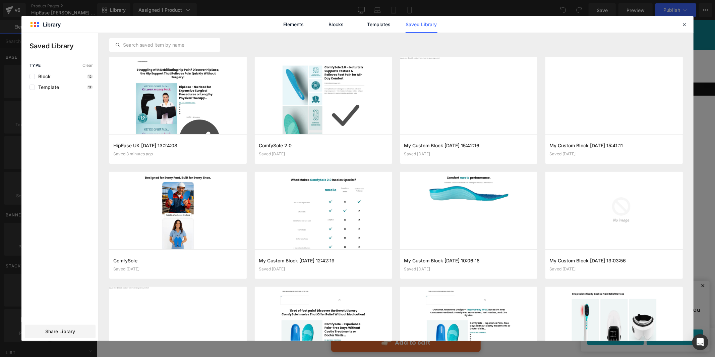
drag, startPoint x: 41, startPoint y: 330, endPoint x: 52, endPoint y: 311, distance: 21.5
click at [41, 330] on div "Share Library" at bounding box center [60, 330] width 71 height 13
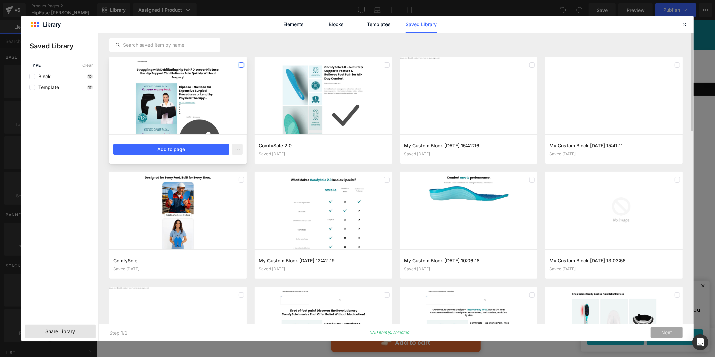
click at [240, 66] on label at bounding box center [241, 64] width 5 height 5
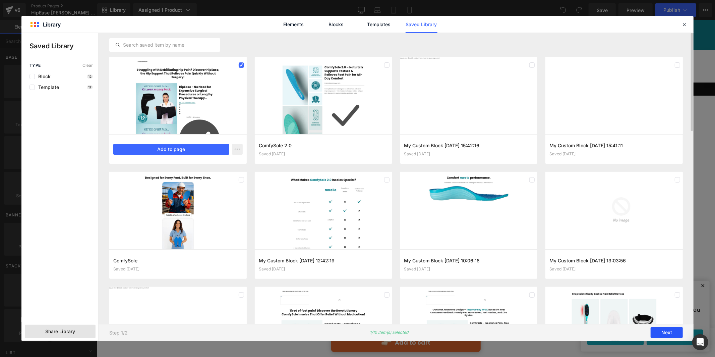
click at [664, 328] on button "Next" at bounding box center [666, 332] width 32 height 11
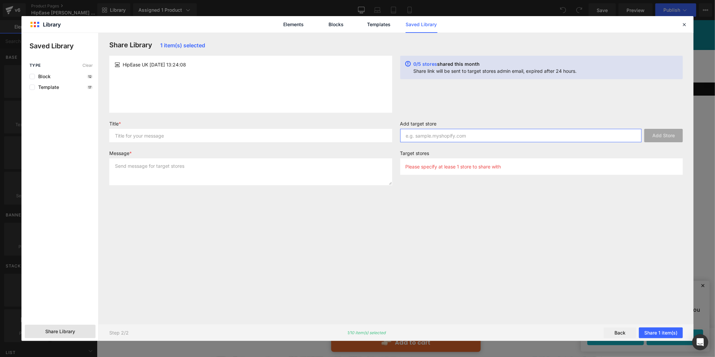
click at [438, 136] on input "text" at bounding box center [521, 135] width 242 height 13
paste input "[DOMAIN_NAME]"
type input "[DOMAIN_NAME]"
click at [294, 137] on input "text" at bounding box center [250, 135] width 283 height 13
type input "HipEase UK"
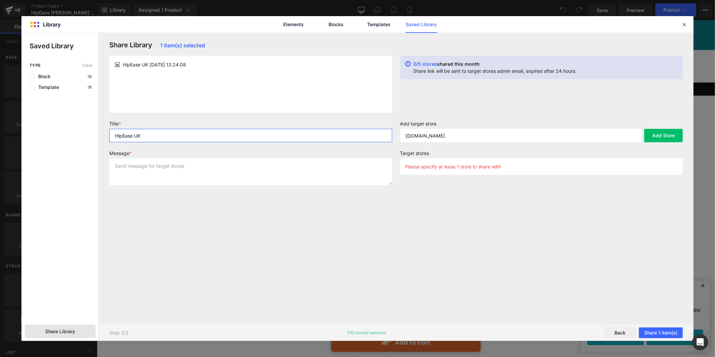
click at [184, 134] on input "HipEase UK" at bounding box center [250, 135] width 283 height 13
click at [158, 168] on textarea at bounding box center [250, 171] width 283 height 27
paste textarea "HipEase UK"
type textarea "HipEase UK PDP"
click at [659, 138] on button "Add Store" at bounding box center [663, 135] width 39 height 13
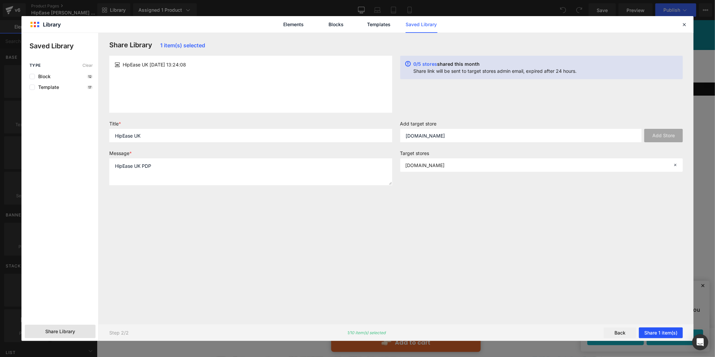
click at [674, 330] on button "Share 1 item(s)" at bounding box center [661, 332] width 44 height 11
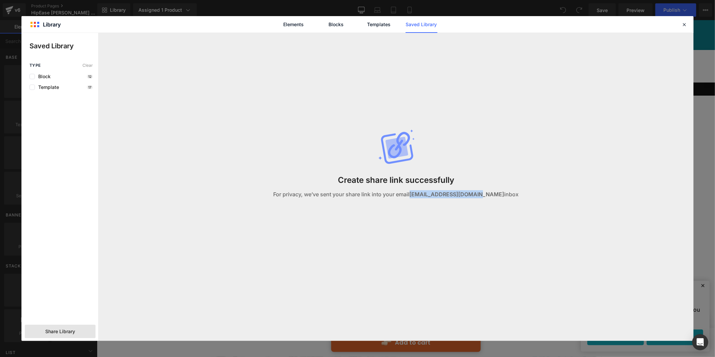
drag, startPoint x: 424, startPoint y: 192, endPoint x: 490, endPoint y: 197, distance: 66.2
click at [490, 197] on p "For privacy, we’ve sent your share link into your email [EMAIL_ADDRESS][DOMAIN_…" at bounding box center [395, 194] width 245 height 8
copy strong "[EMAIL_ADDRESS][DOMAIN_NAME]"
click at [688, 19] on div "Elements Blocks Templates Saved Library" at bounding box center [357, 24] width 672 height 16
click at [686, 20] on div at bounding box center [684, 24] width 8 height 8
